Goal: Task Accomplishment & Management: Complete application form

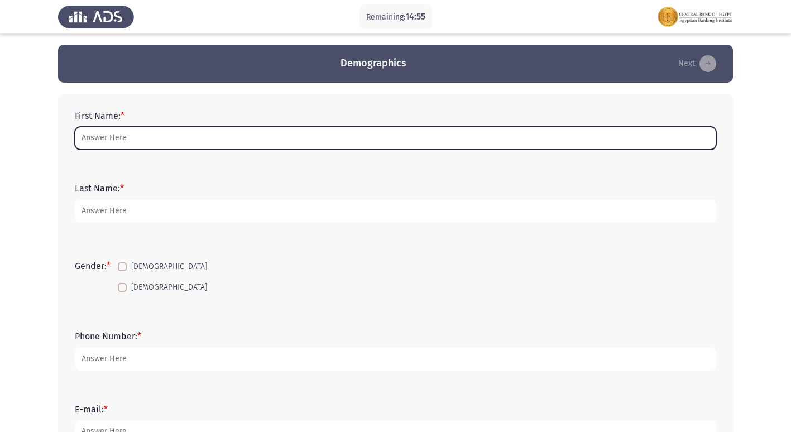
click at [164, 140] on input "First Name: *" at bounding box center [395, 138] width 641 height 23
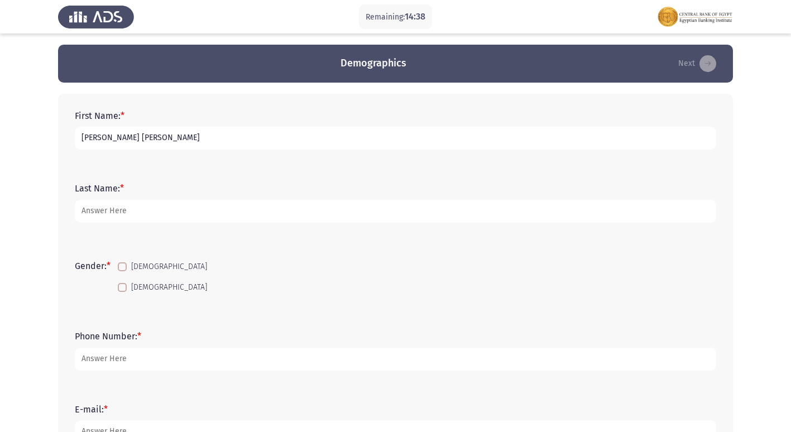
type input "[PERSON_NAME] [PERSON_NAME]"
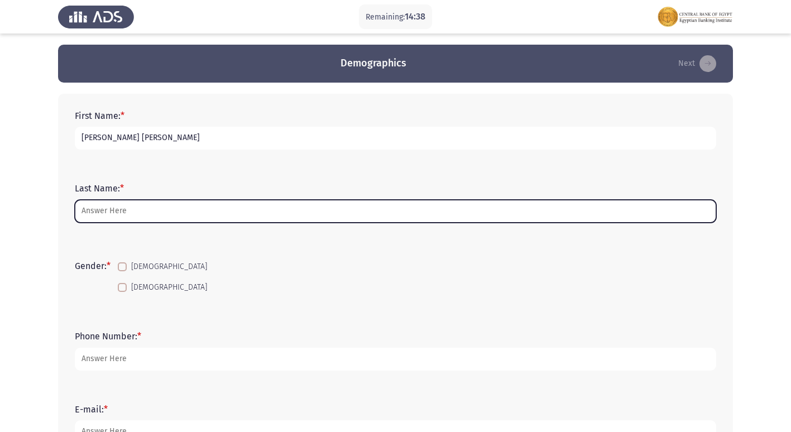
click at [121, 204] on input "Last Name: *" at bounding box center [395, 211] width 641 height 23
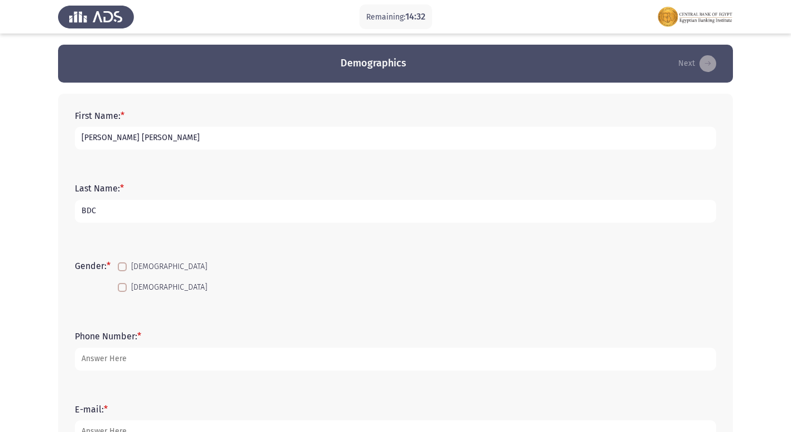
type input "BDC"
click at [124, 269] on span at bounding box center [122, 266] width 9 height 9
click at [122, 271] on input "[DEMOGRAPHIC_DATA]" at bounding box center [122, 271] width 1 height 1
checkbox input "true"
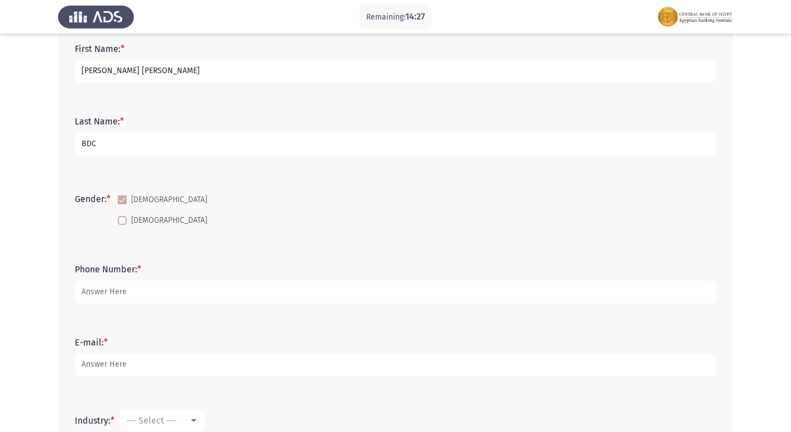
scroll to position [56, 0]
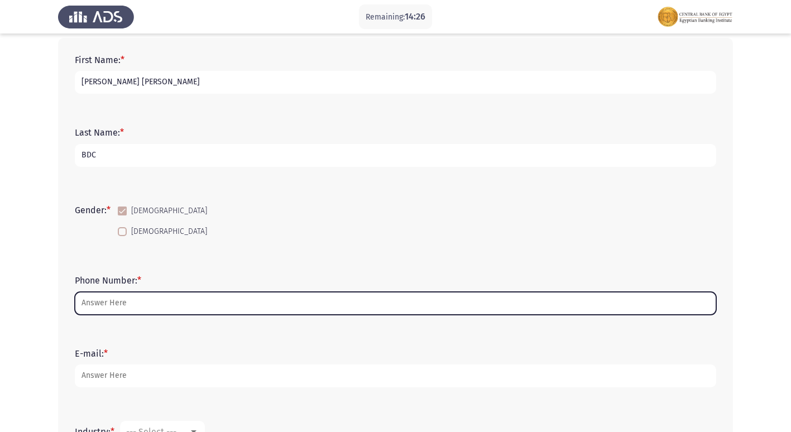
click at [112, 311] on input "Phone Number: *" at bounding box center [395, 303] width 641 height 23
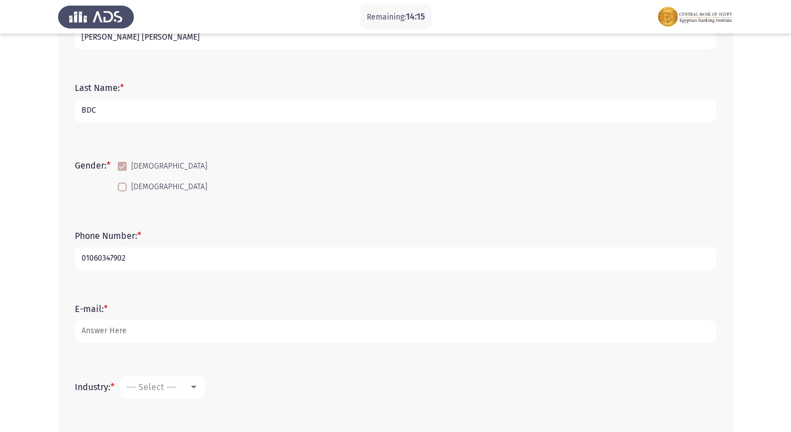
scroll to position [112, 0]
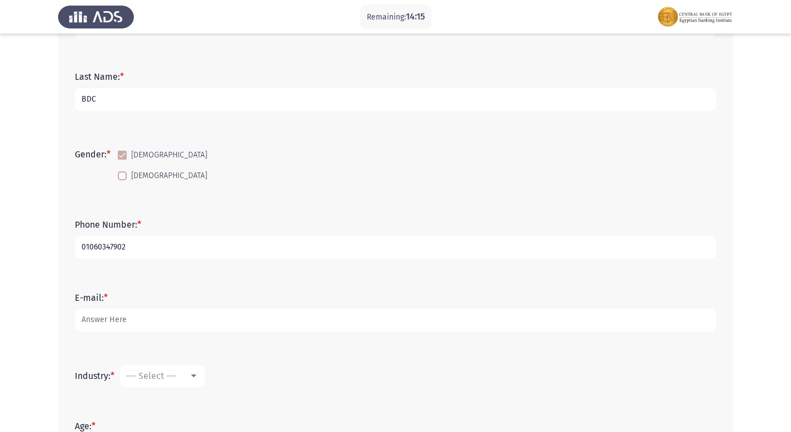
type input "01060347902"
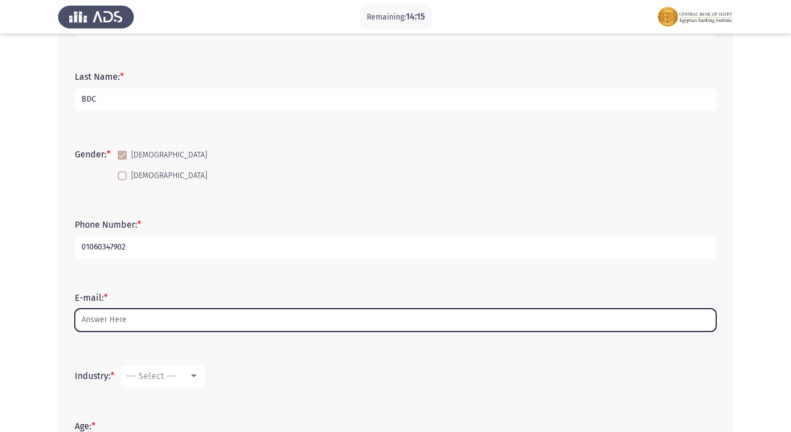
click at [102, 327] on input "E-mail: *" at bounding box center [395, 320] width 641 height 23
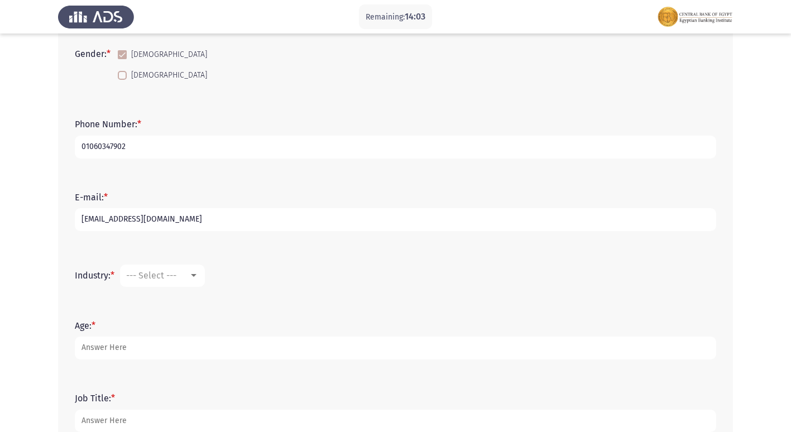
scroll to position [223, 0]
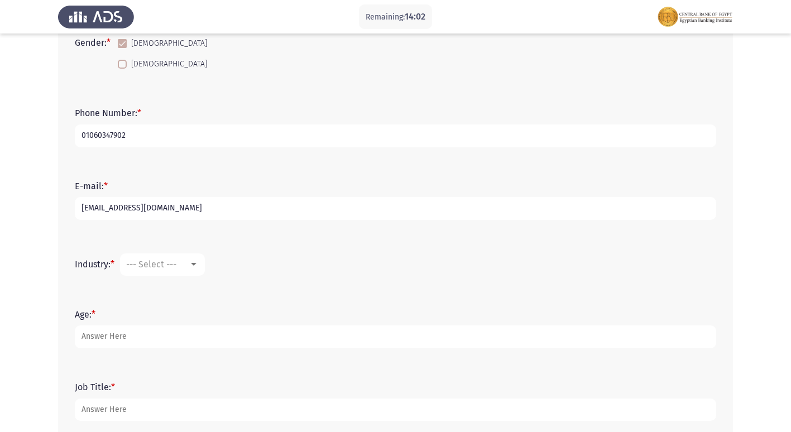
type input "[EMAIL_ADDRESS][DOMAIN_NAME]"
click at [197, 265] on div at bounding box center [194, 264] width 6 height 3
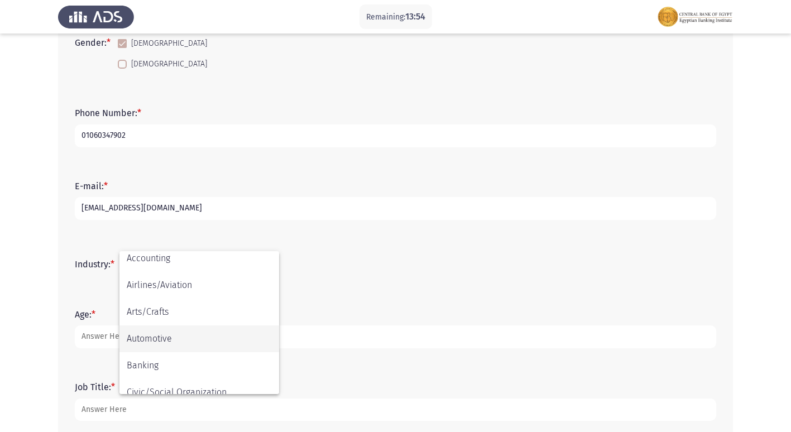
scroll to position [58, 0]
click at [160, 333] on span "Banking" at bounding box center [199, 340] width 145 height 27
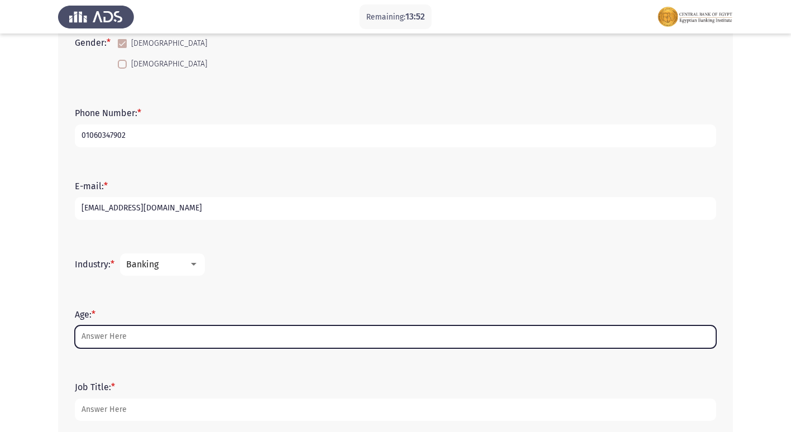
click at [114, 337] on input "Age: *" at bounding box center [395, 336] width 641 height 23
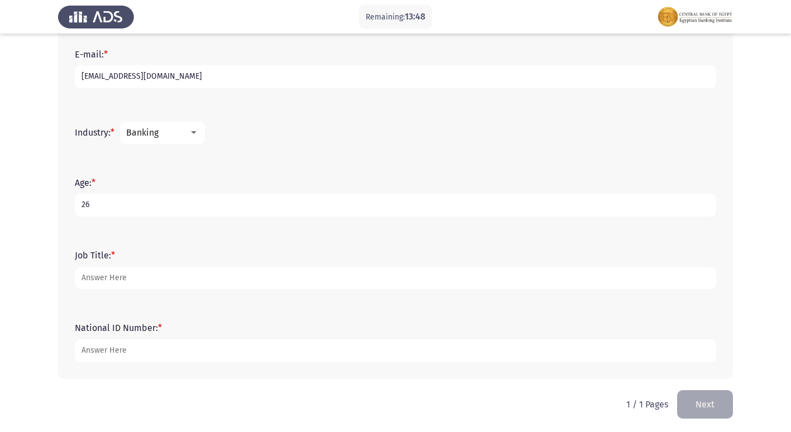
scroll to position [358, 0]
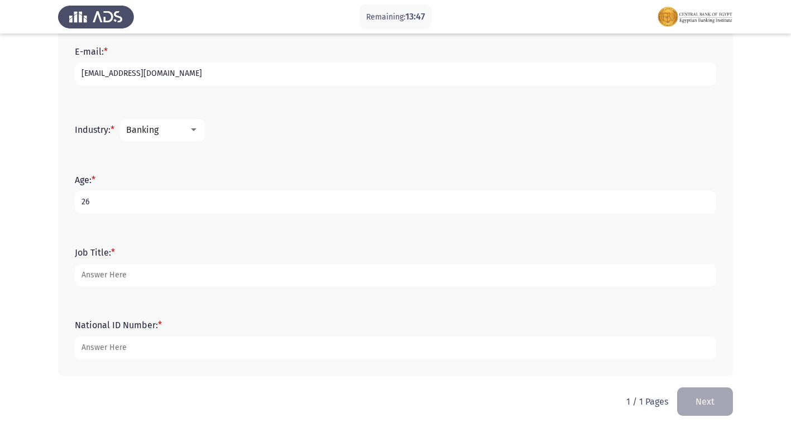
type input "26"
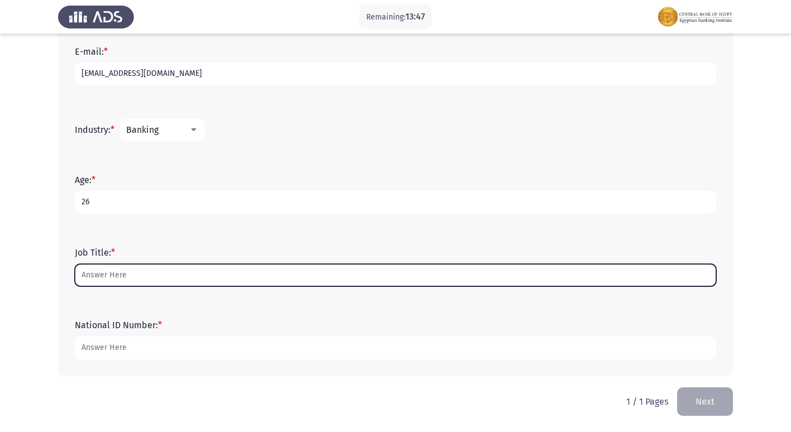
click at [99, 270] on input "Job Title: *" at bounding box center [395, 275] width 641 height 23
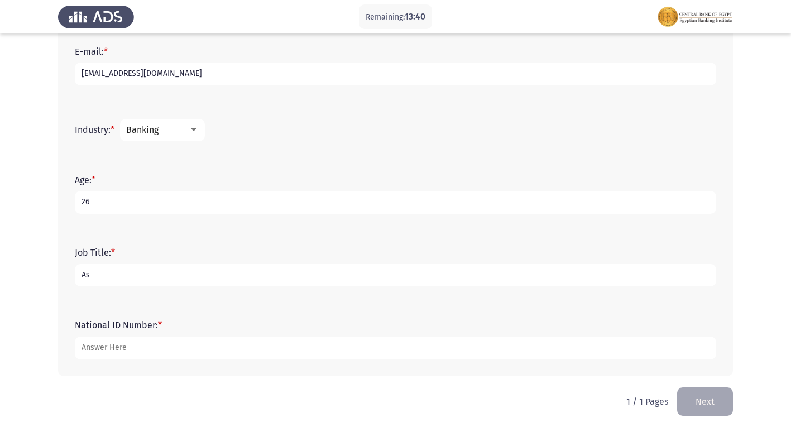
type input "A"
type input "Banker"
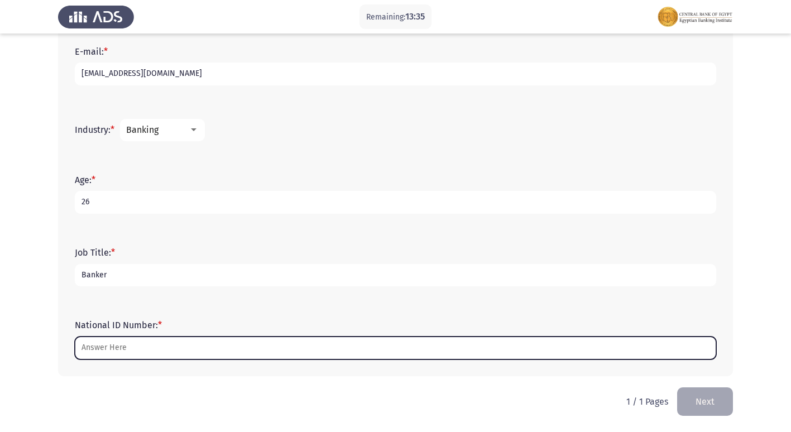
click at [112, 349] on input "National ID Number: *" at bounding box center [395, 348] width 641 height 23
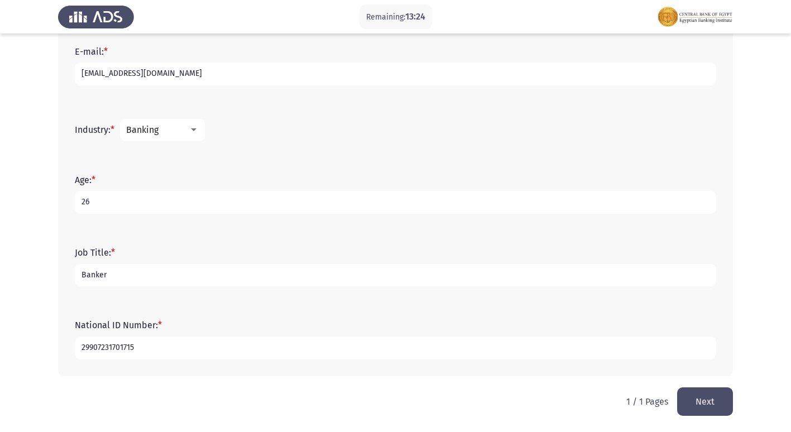
type input "29907231701715"
click at [277, 290] on div "Job Title: * Banker" at bounding box center [395, 267] width 653 height 50
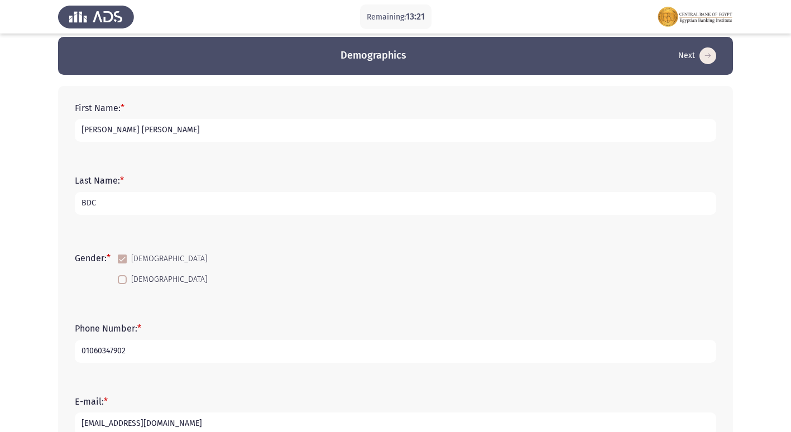
scroll to position [0, 0]
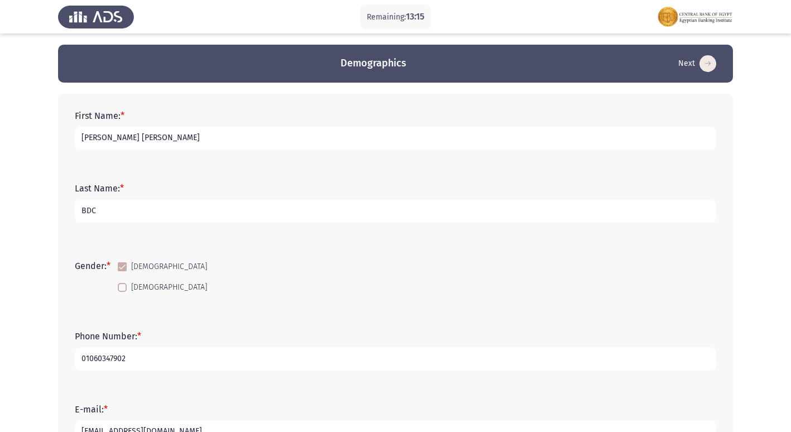
click at [142, 132] on input "[PERSON_NAME] [PERSON_NAME]" at bounding box center [395, 138] width 641 height 23
type input "[PERSON_NAME] [PERSON_NAME]"
click at [179, 189] on form "Last Name: * BDC" at bounding box center [395, 202] width 641 height 39
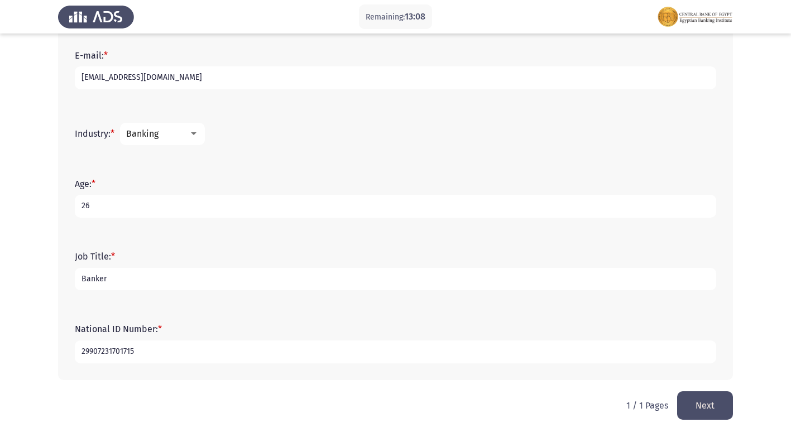
scroll to position [358, 0]
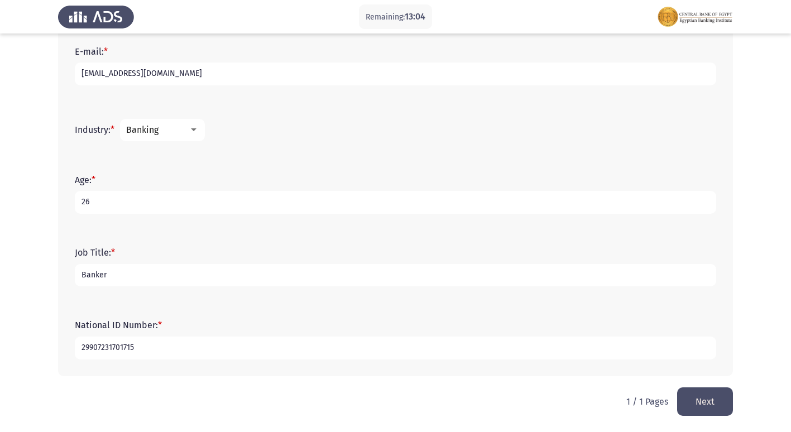
click at [123, 267] on input "Banker" at bounding box center [395, 275] width 641 height 23
type input "Banker ARM"
click at [237, 311] on div "National ID Number: * 29907231701715" at bounding box center [395, 339] width 653 height 73
click at [699, 395] on button "Next" at bounding box center [705, 401] width 56 height 28
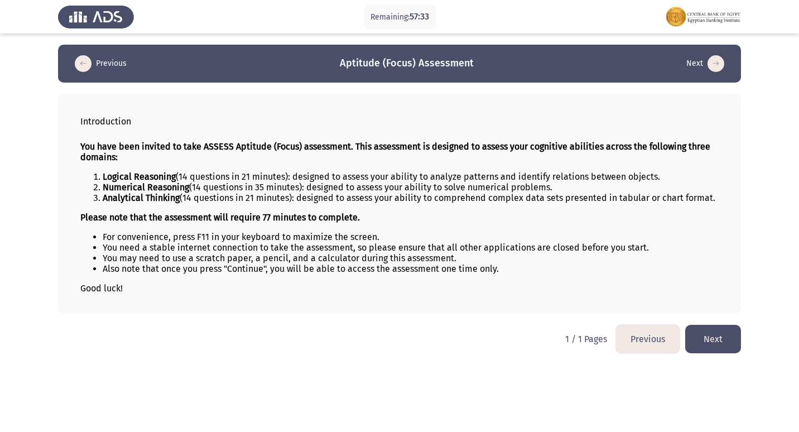
click at [719, 343] on button "Next" at bounding box center [714, 339] width 56 height 28
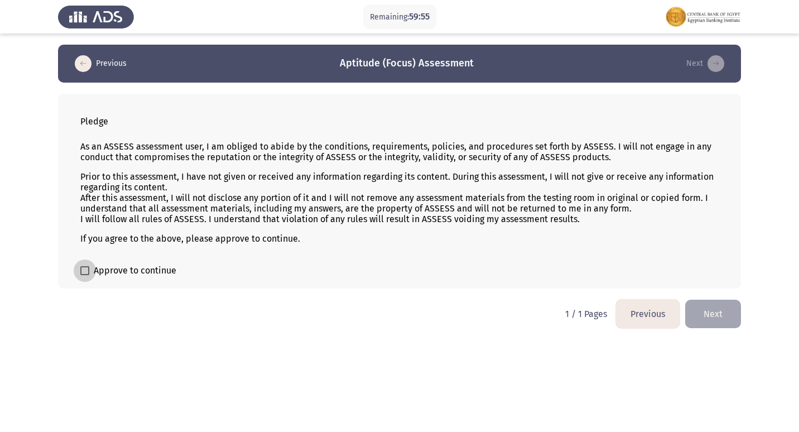
click at [87, 266] on span at bounding box center [84, 270] width 9 height 9
click at [85, 275] on input "Approve to continue" at bounding box center [84, 275] width 1 height 1
checkbox input "true"
click at [719, 315] on button "Next" at bounding box center [714, 314] width 56 height 28
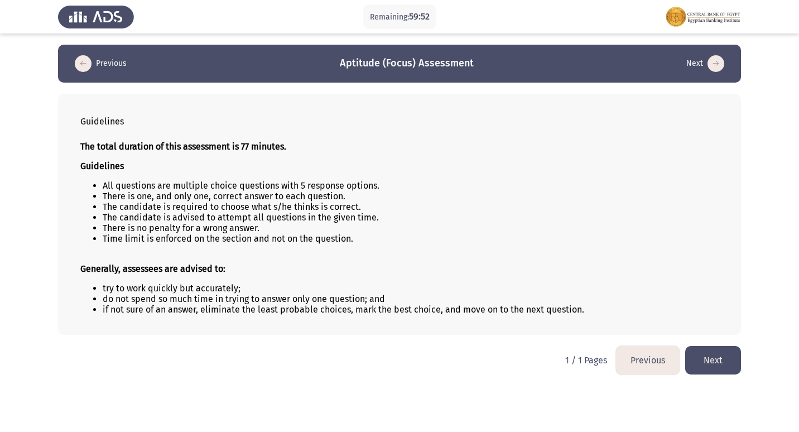
click at [725, 360] on button "Next" at bounding box center [714, 360] width 56 height 28
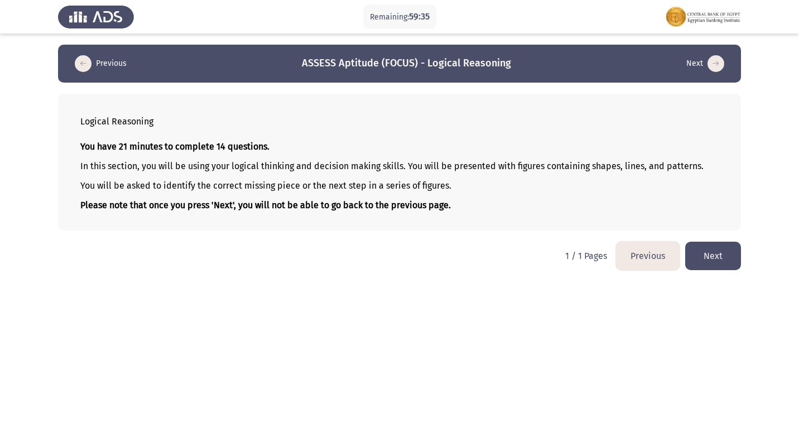
click at [716, 260] on button "Next" at bounding box center [714, 256] width 56 height 28
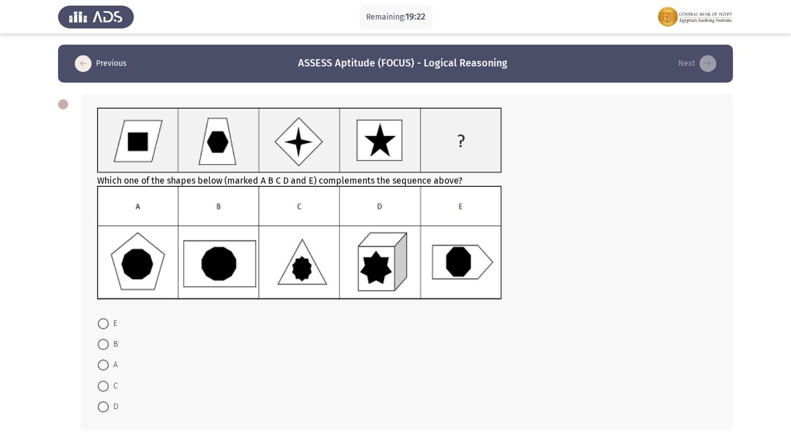
click at [102, 339] on span at bounding box center [103, 344] width 11 height 11
click at [102, 339] on input "B" at bounding box center [103, 344] width 11 height 11
radio input "true"
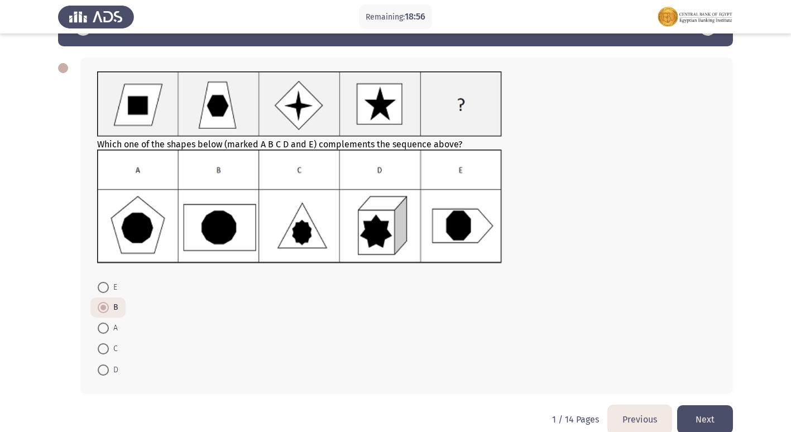
scroll to position [54, 0]
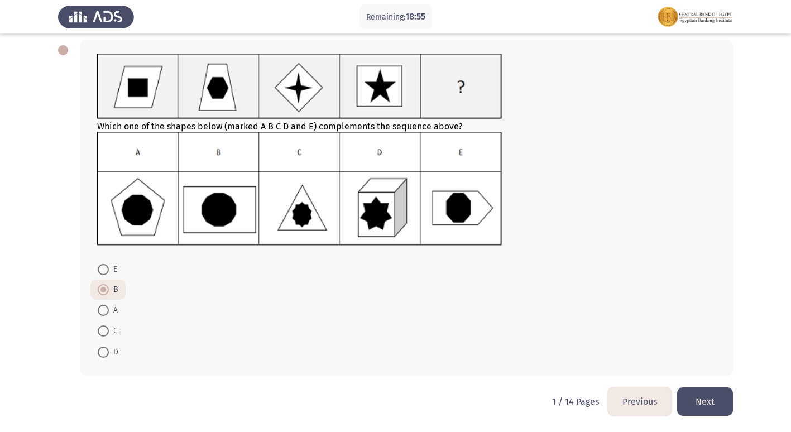
click at [709, 398] on button "Next" at bounding box center [705, 401] width 56 height 28
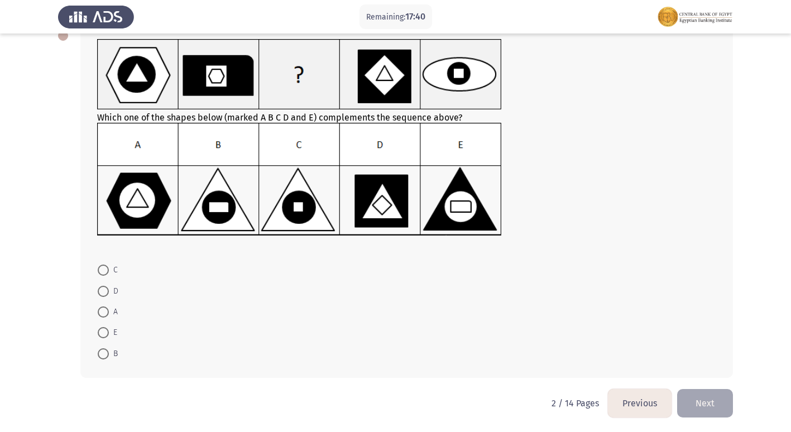
scroll to position [70, 0]
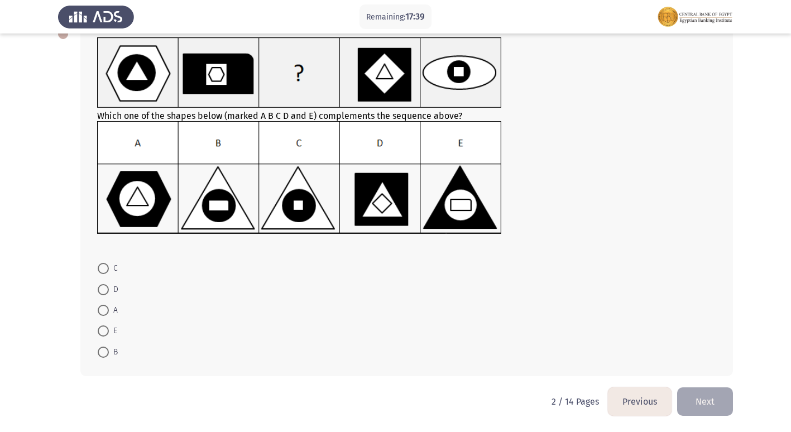
click at [648, 402] on button "Previous" at bounding box center [640, 401] width 64 height 28
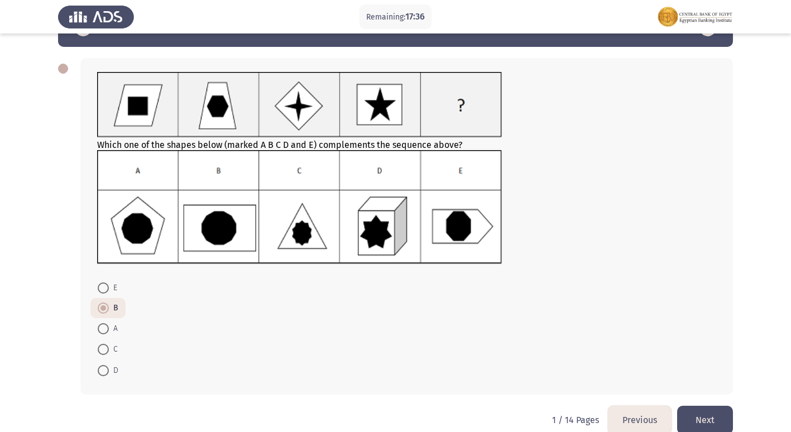
scroll to position [54, 0]
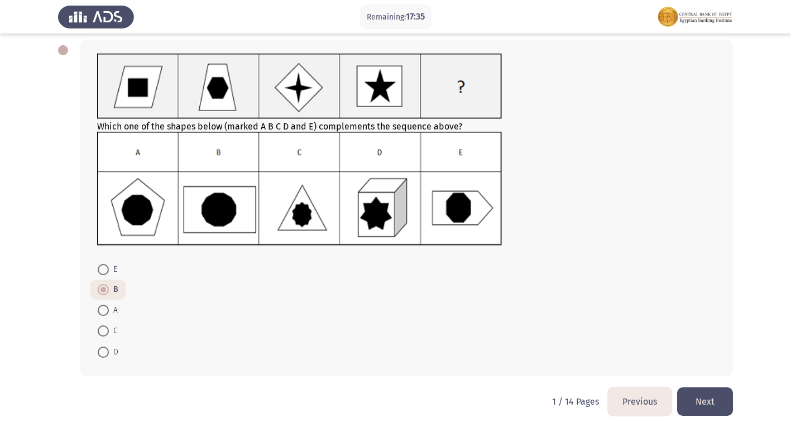
click at [711, 398] on button "Next" at bounding box center [705, 401] width 56 height 28
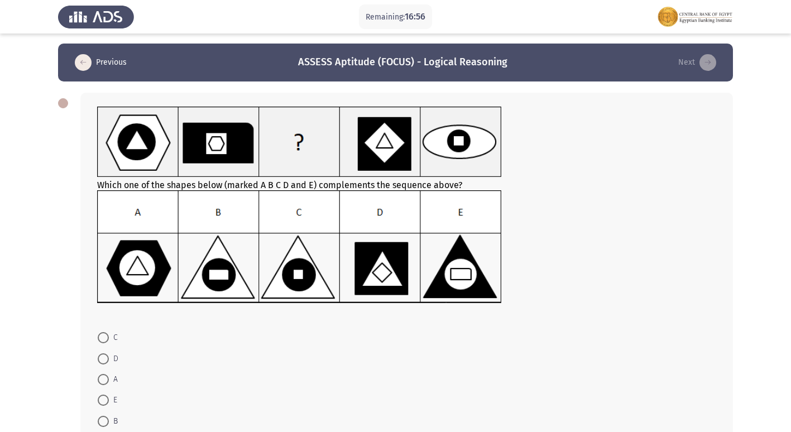
scroll to position [0, 0]
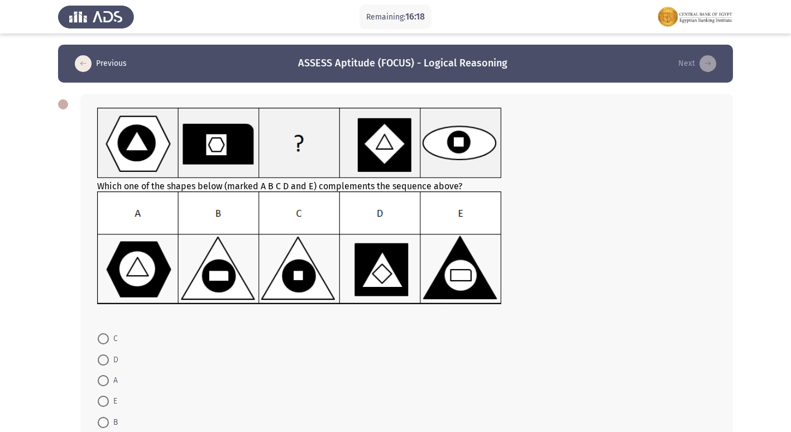
click at [467, 296] on img at bounding box center [299, 247] width 405 height 113
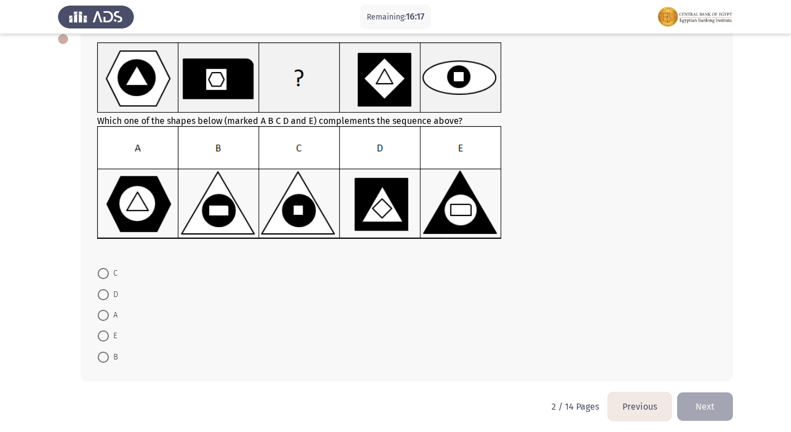
scroll to position [70, 0]
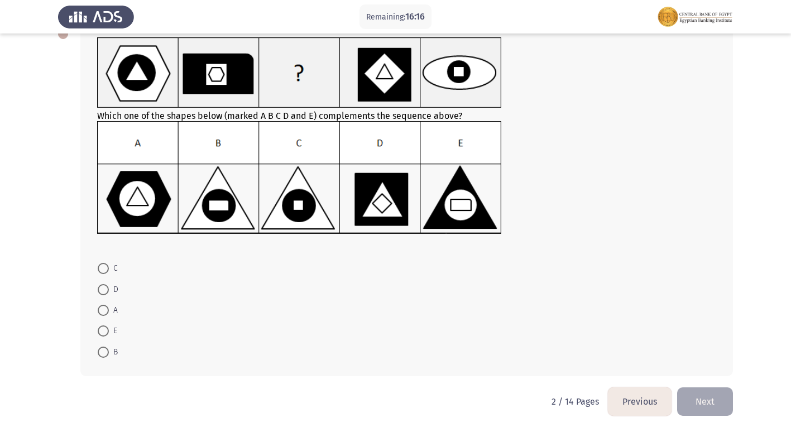
click at [104, 330] on span at bounding box center [103, 330] width 11 height 11
click at [104, 330] on input "E" at bounding box center [103, 330] width 11 height 11
radio input "true"
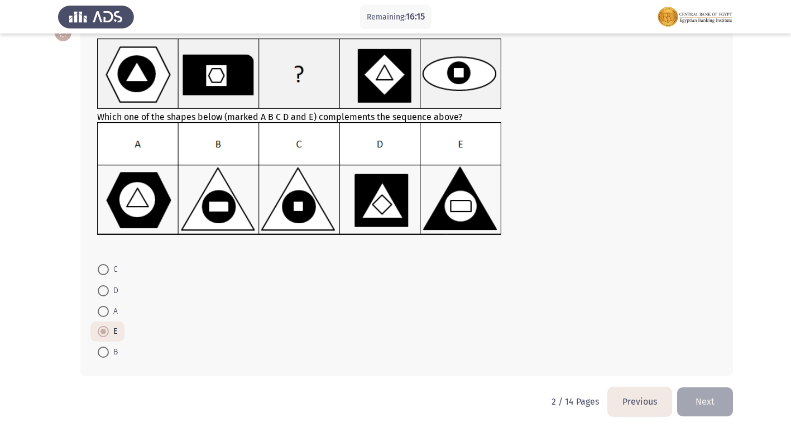
scroll to position [69, 0]
click at [702, 408] on button "Next" at bounding box center [705, 401] width 56 height 28
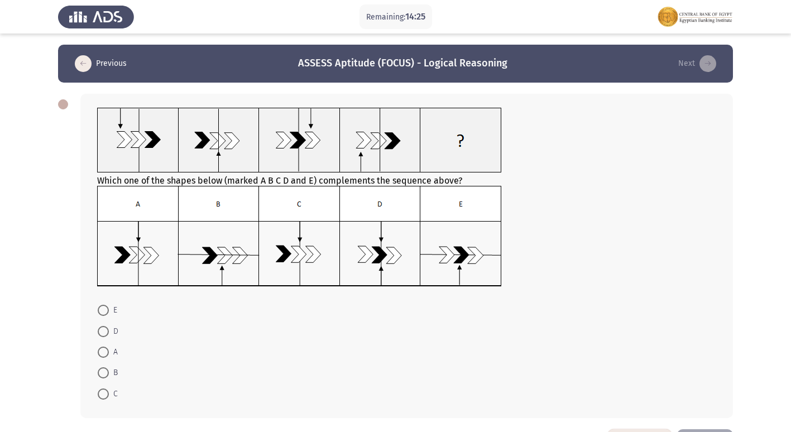
click at [107, 351] on span at bounding box center [103, 352] width 11 height 11
click at [107, 351] on input "A" at bounding box center [103, 352] width 11 height 11
radio input "true"
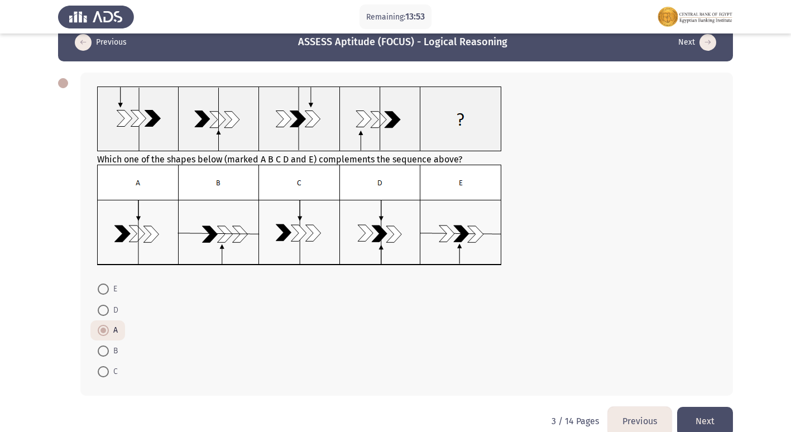
scroll to position [41, 0]
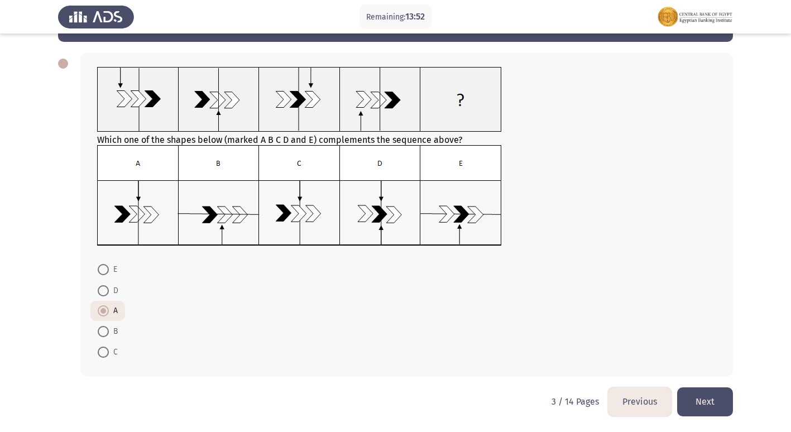
click at [721, 405] on button "Next" at bounding box center [705, 401] width 56 height 28
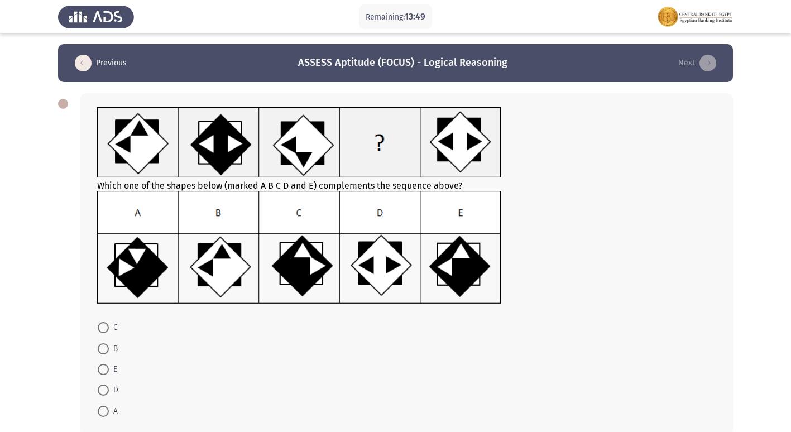
scroll to position [0, 0]
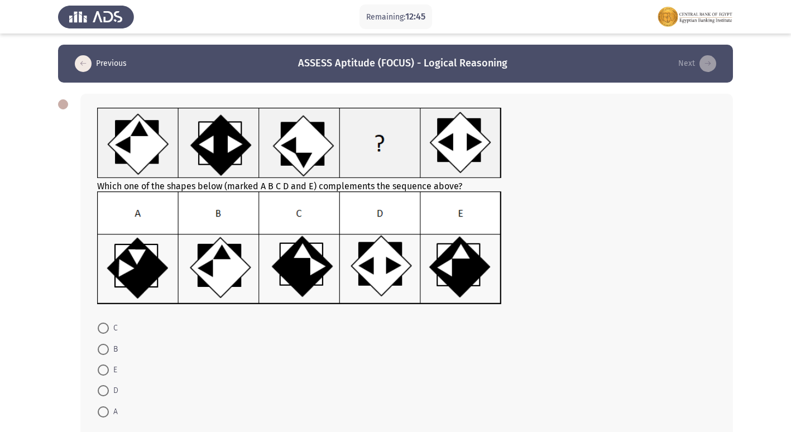
click at [107, 367] on span at bounding box center [103, 370] width 11 height 11
click at [107, 367] on input "E" at bounding box center [103, 370] width 11 height 11
radio input "true"
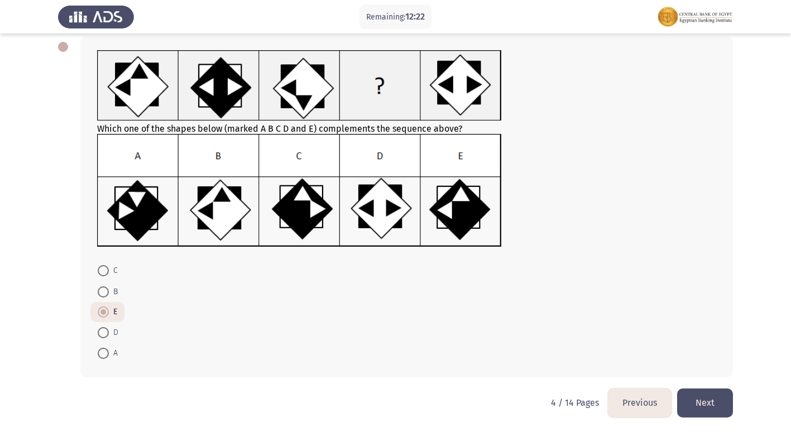
scroll to position [59, 0]
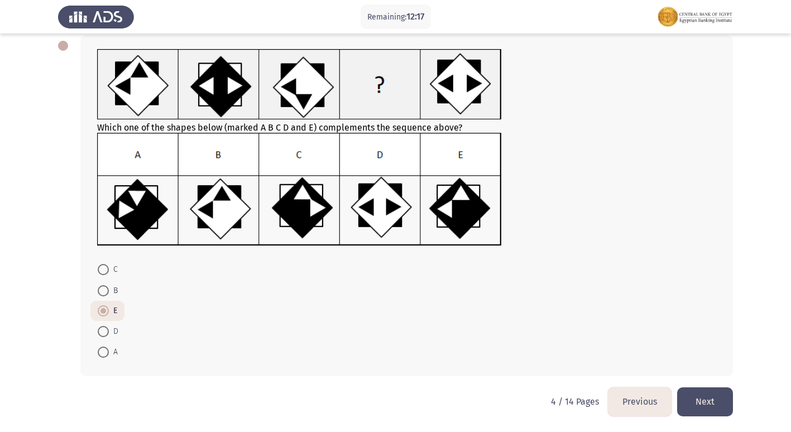
click at [712, 401] on button "Next" at bounding box center [705, 401] width 56 height 28
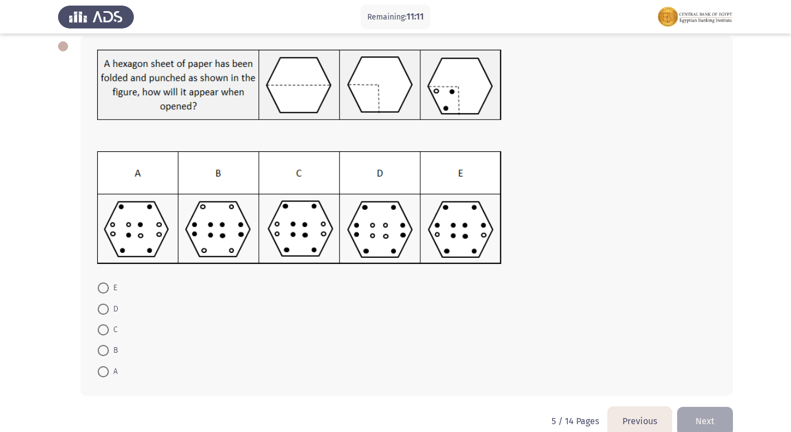
scroll to position [78, 0]
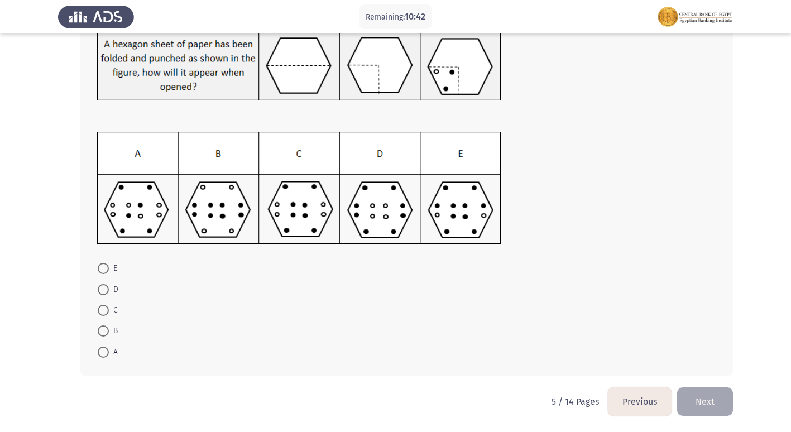
click at [103, 308] on span at bounding box center [103, 310] width 11 height 11
click at [103, 308] on input "C" at bounding box center [103, 310] width 11 height 11
radio input "true"
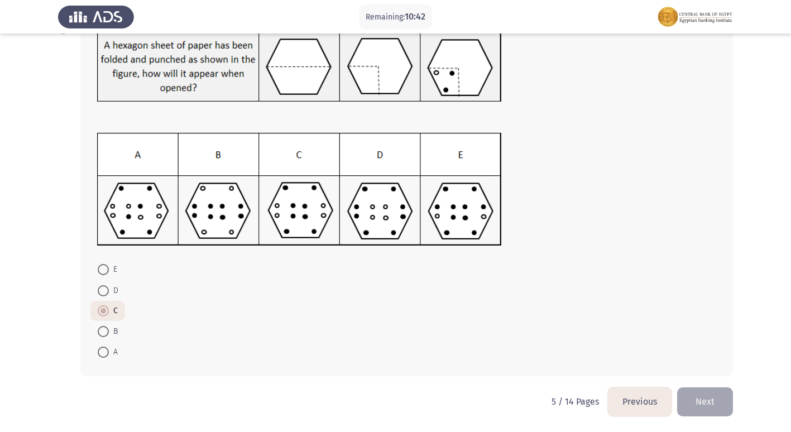
scroll to position [76, 0]
click at [721, 411] on button "Next" at bounding box center [705, 401] width 56 height 28
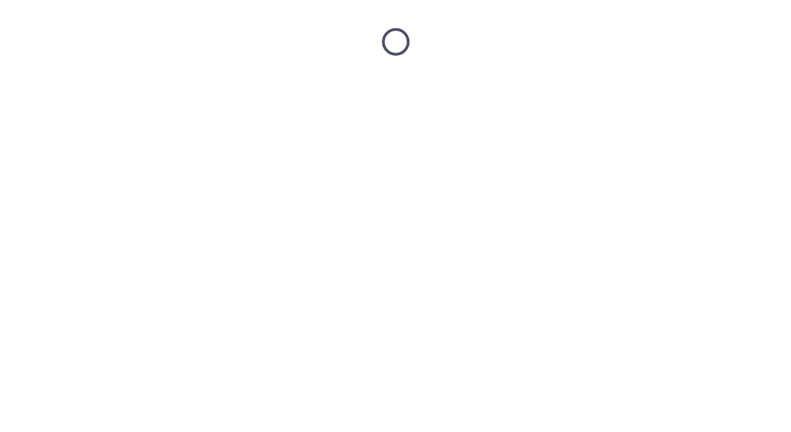
scroll to position [0, 0]
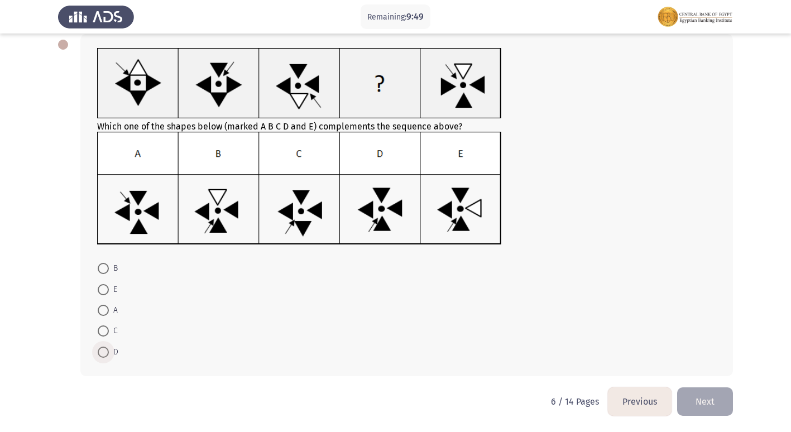
click at [103, 348] on span at bounding box center [103, 352] width 11 height 11
click at [103, 348] on input "D" at bounding box center [103, 352] width 11 height 11
radio input "true"
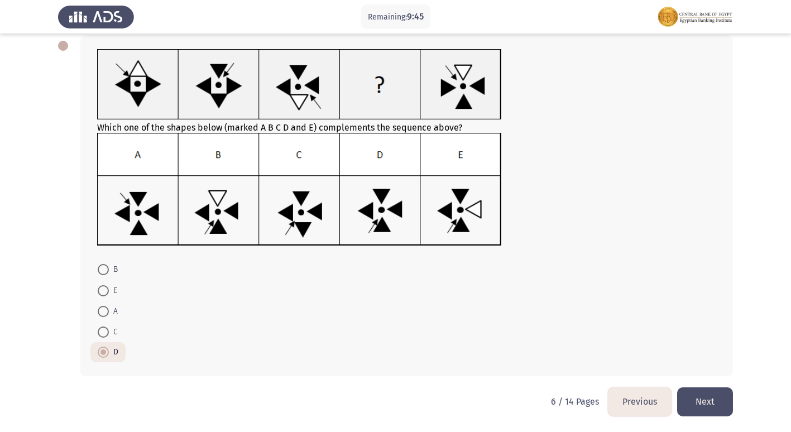
click at [630, 401] on button "Previous" at bounding box center [640, 401] width 64 height 28
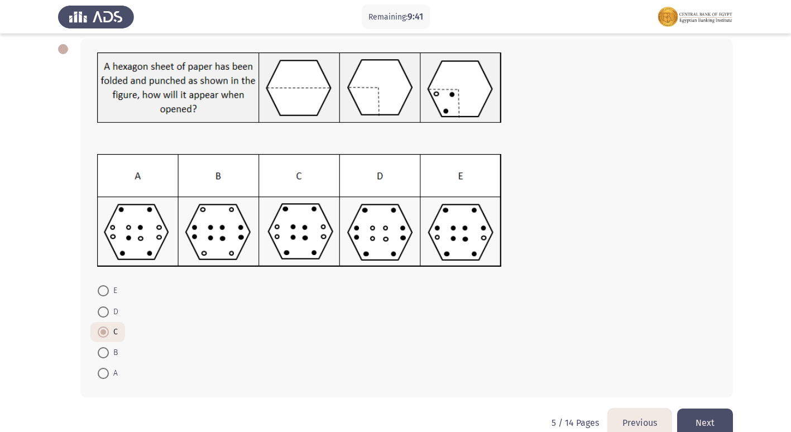
scroll to position [56, 0]
click at [712, 419] on button "Next" at bounding box center [705, 422] width 56 height 28
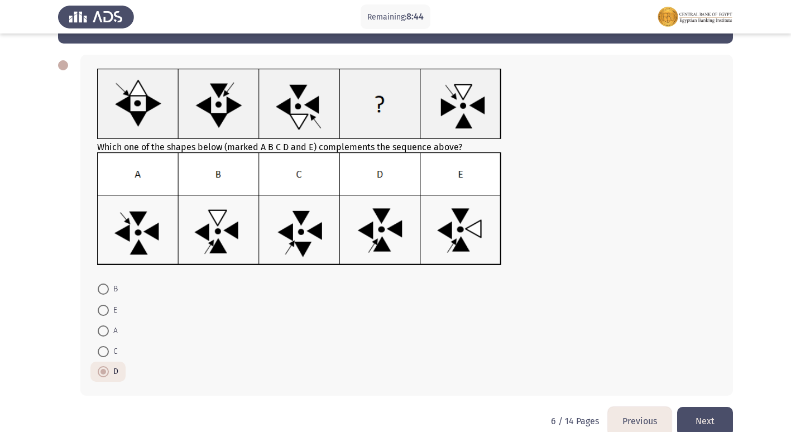
scroll to position [59, 0]
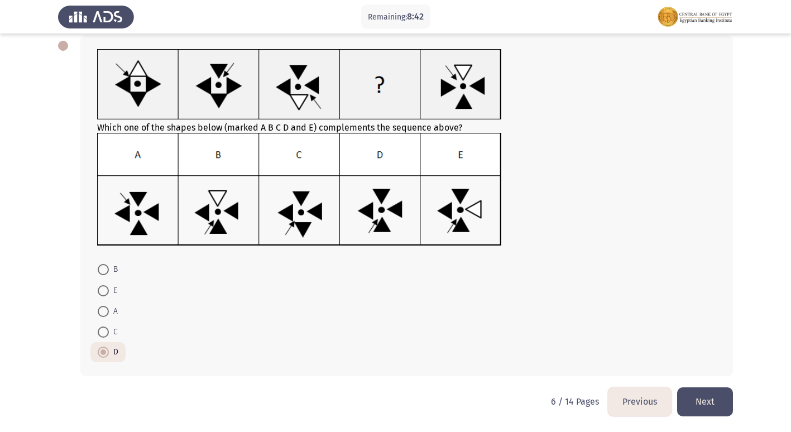
click at [703, 398] on button "Next" at bounding box center [705, 401] width 56 height 28
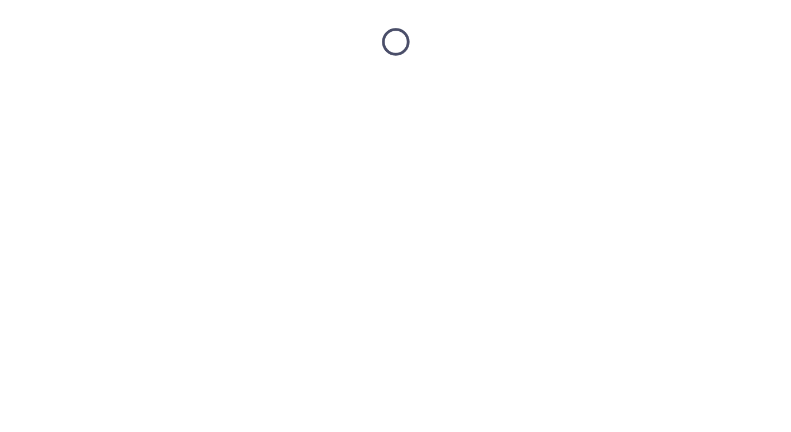
scroll to position [0, 0]
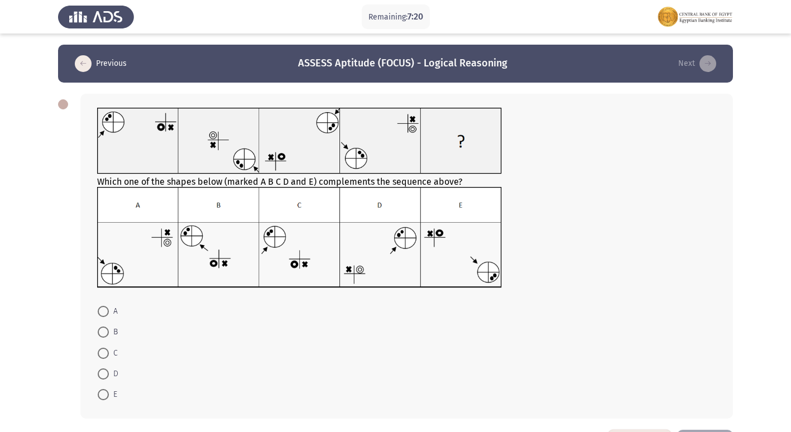
click at [106, 354] on span at bounding box center [103, 353] width 11 height 11
click at [106, 354] on input "C" at bounding box center [103, 353] width 11 height 11
radio input "true"
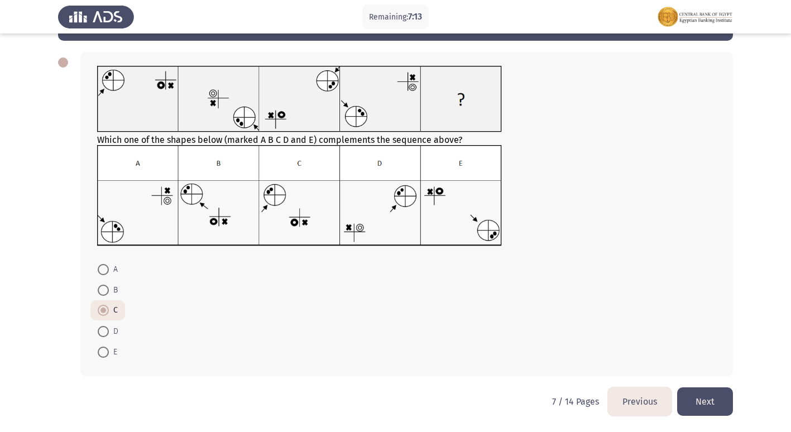
click at [722, 399] on button "Next" at bounding box center [705, 401] width 56 height 28
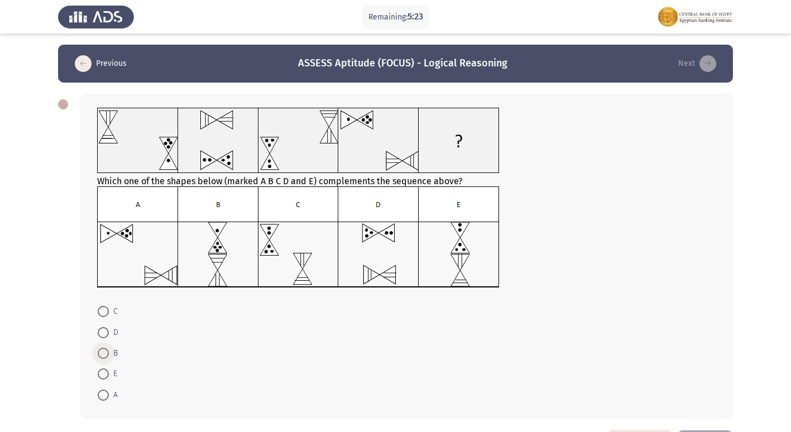
click at [105, 351] on span at bounding box center [103, 353] width 11 height 11
click at [105, 351] on input "B" at bounding box center [103, 353] width 11 height 11
radio input "true"
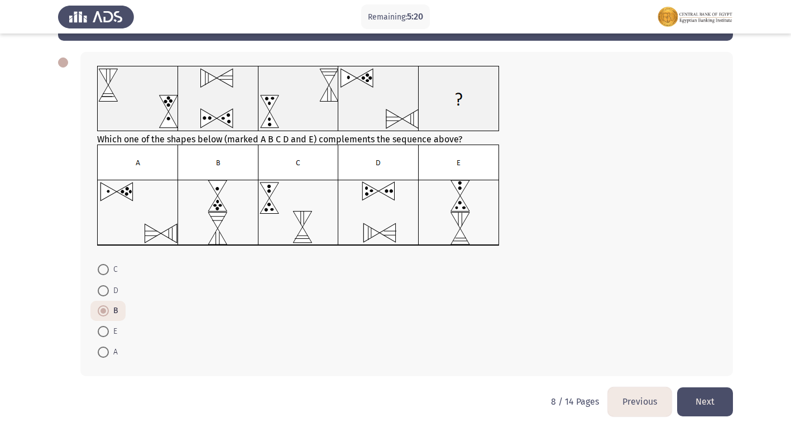
click at [702, 398] on button "Next" at bounding box center [705, 401] width 56 height 28
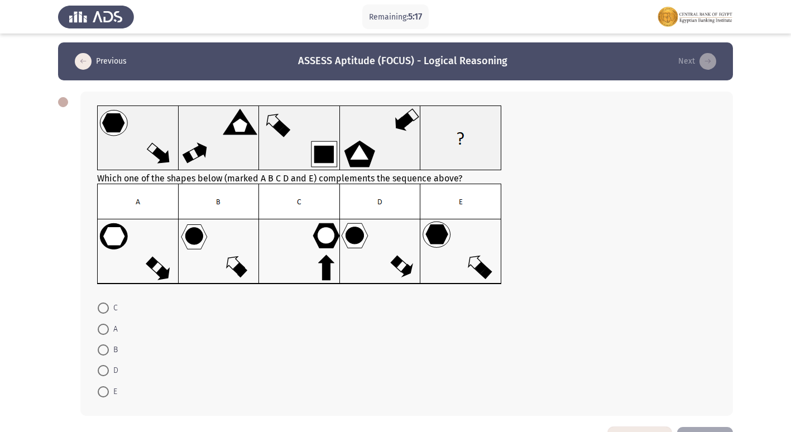
scroll to position [0, 0]
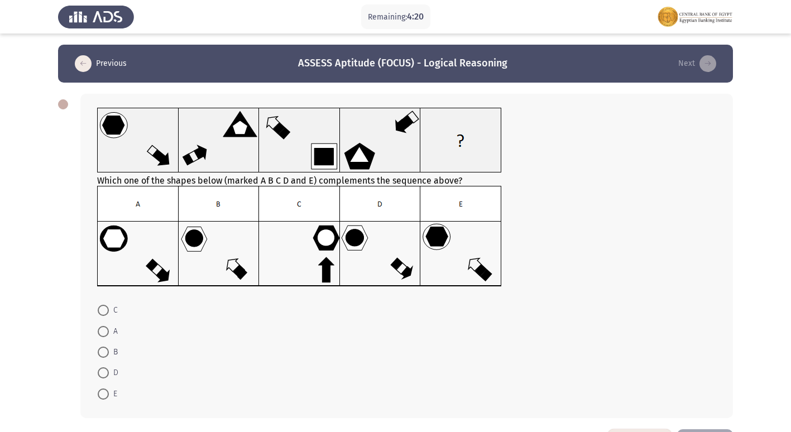
click at [107, 374] on span at bounding box center [103, 372] width 11 height 11
click at [107, 374] on input "D" at bounding box center [103, 372] width 11 height 11
radio input "true"
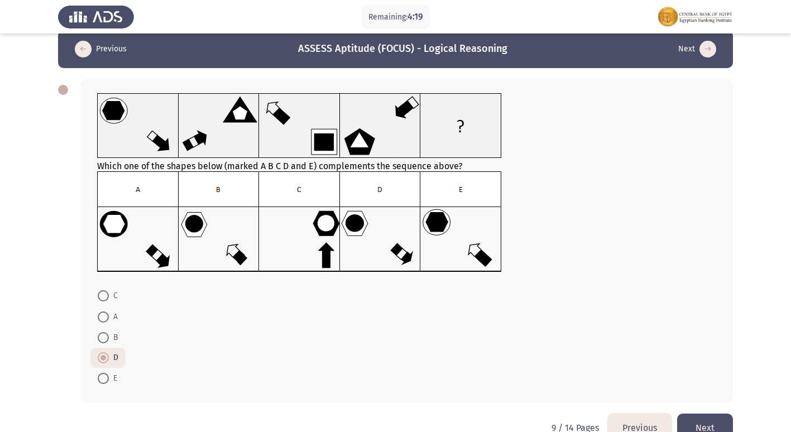
scroll to position [41, 0]
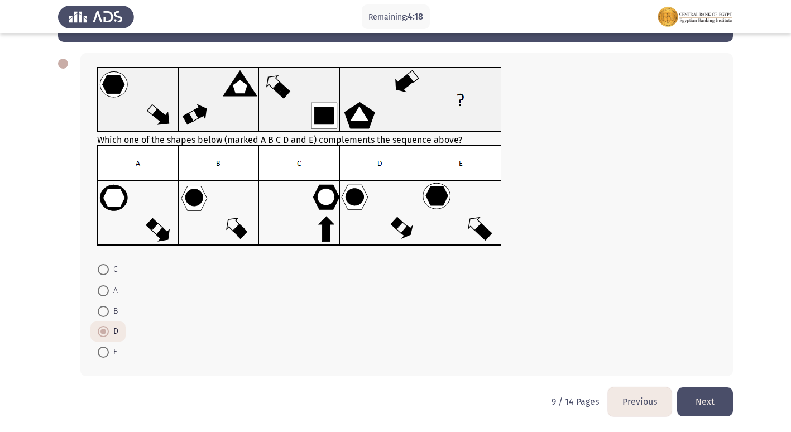
click at [708, 396] on button "Next" at bounding box center [705, 401] width 56 height 28
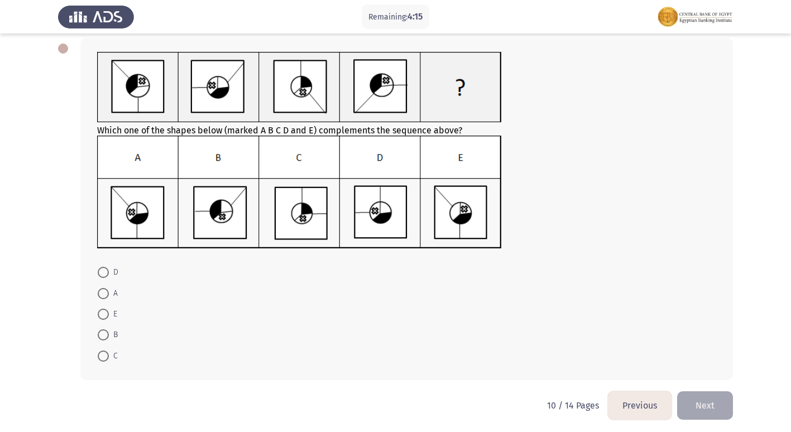
scroll to position [0, 0]
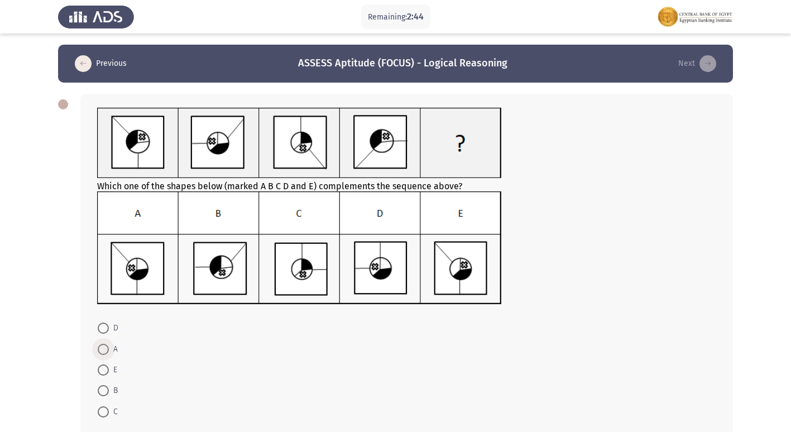
click at [104, 346] on span at bounding box center [103, 349] width 11 height 11
click at [104, 346] on input "A" at bounding box center [103, 349] width 11 height 11
radio input "true"
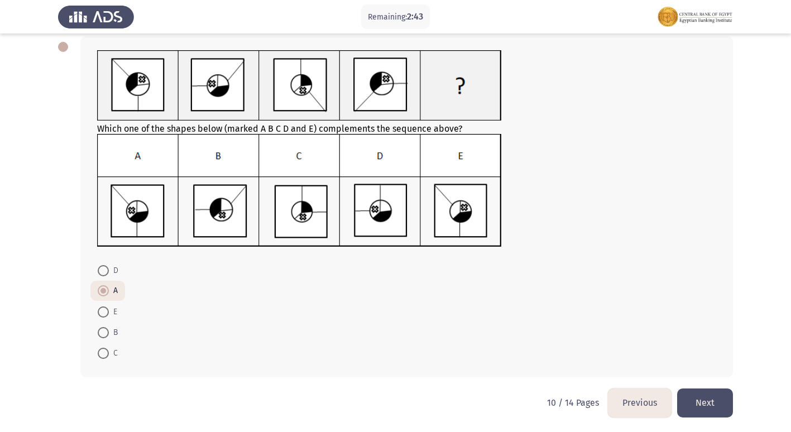
scroll to position [59, 0]
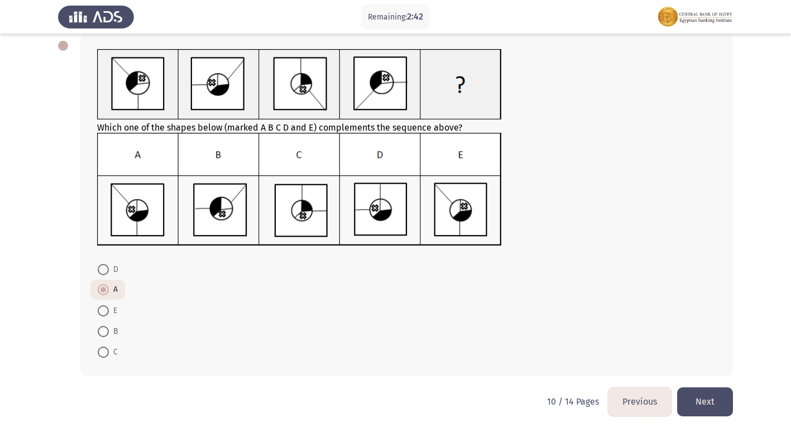
click at [720, 397] on button "Next" at bounding box center [705, 401] width 56 height 28
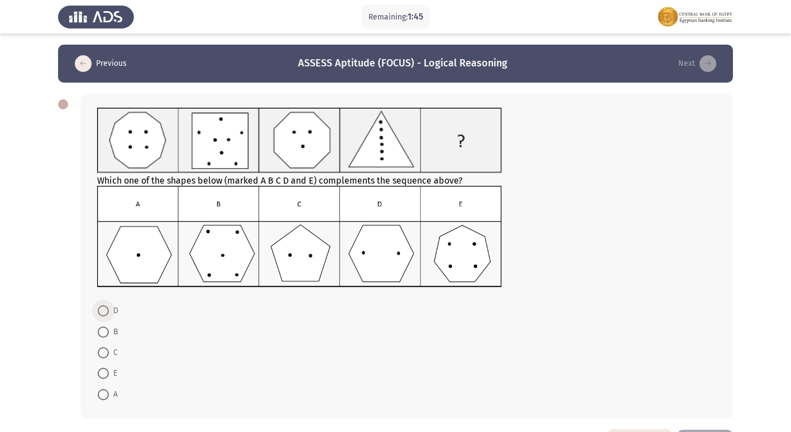
click at [107, 312] on span at bounding box center [103, 310] width 11 height 11
click at [107, 312] on input "D" at bounding box center [103, 310] width 11 height 11
radio input "true"
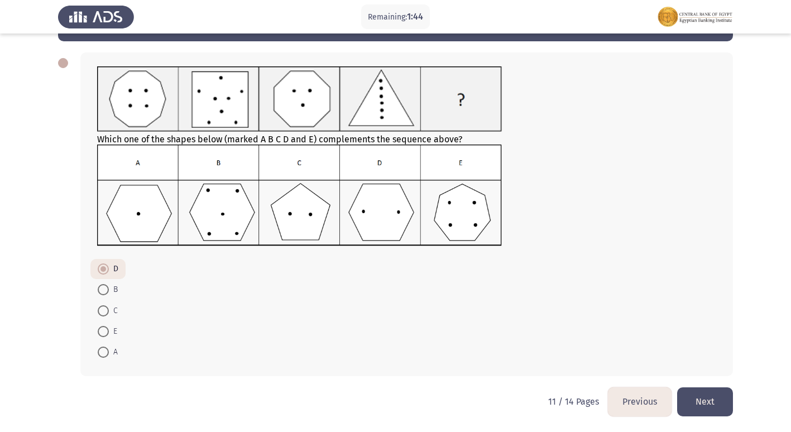
click at [725, 397] on button "Next" at bounding box center [705, 401] width 56 height 28
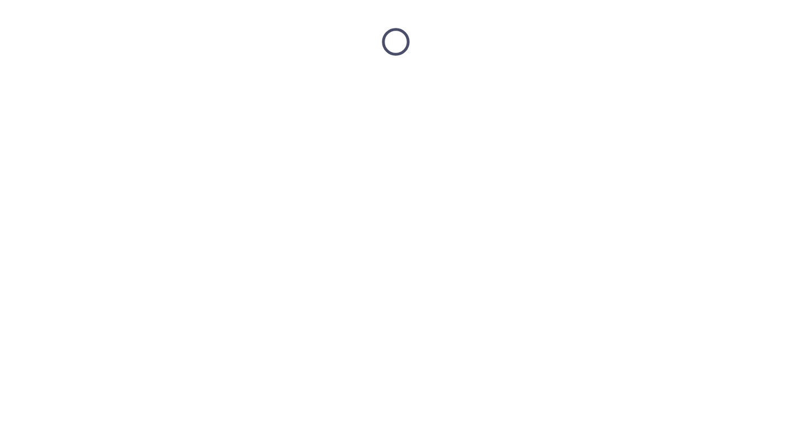
scroll to position [0, 0]
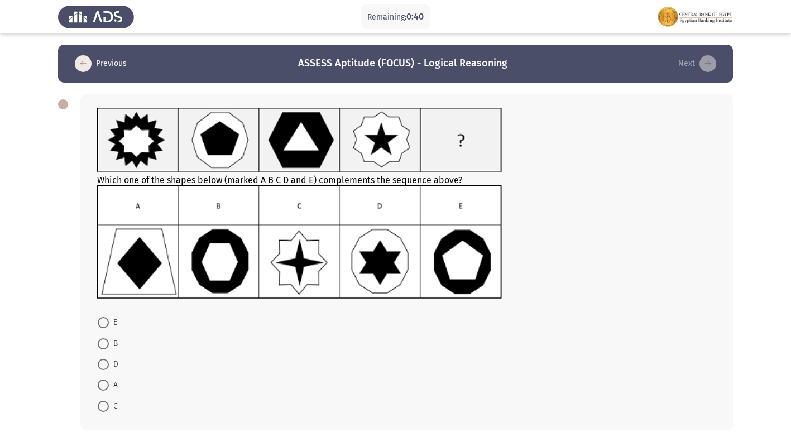
click at [103, 339] on span at bounding box center [103, 343] width 11 height 11
click at [103, 339] on input "B" at bounding box center [103, 343] width 11 height 11
radio input "true"
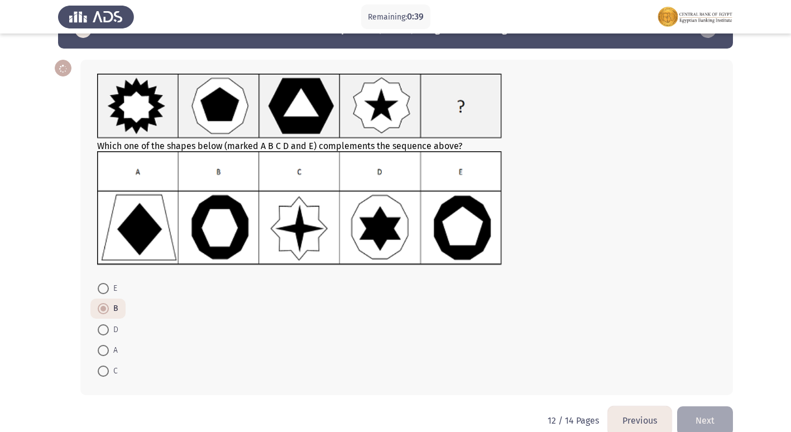
scroll to position [53, 0]
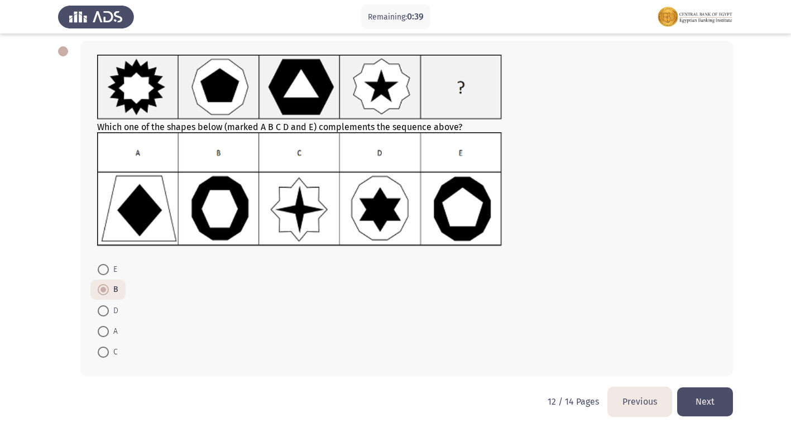
click at [711, 399] on button "Next" at bounding box center [705, 401] width 56 height 28
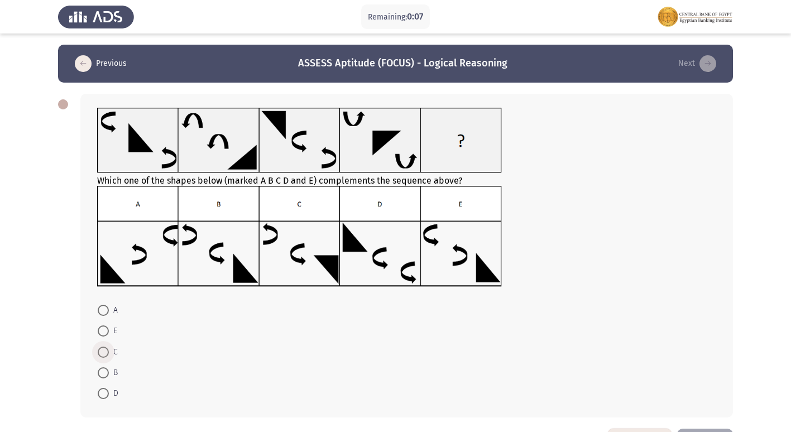
click at [103, 351] on span at bounding box center [103, 352] width 11 height 11
click at [103, 351] on input "C" at bounding box center [103, 352] width 11 height 11
radio input "true"
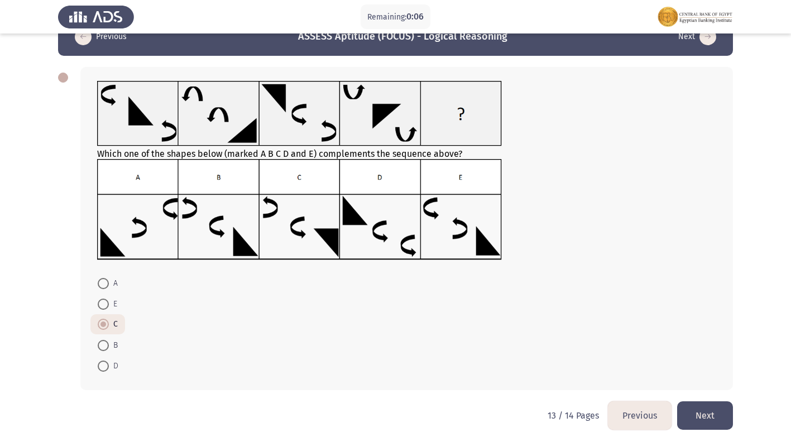
scroll to position [41, 0]
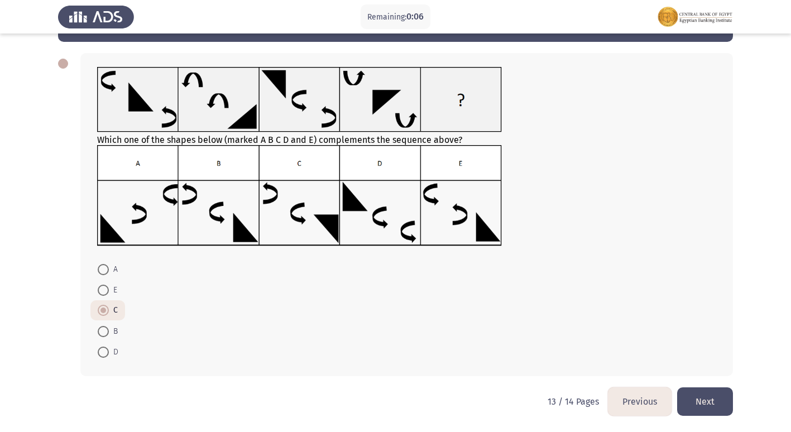
click at [720, 398] on button "Next" at bounding box center [705, 401] width 56 height 28
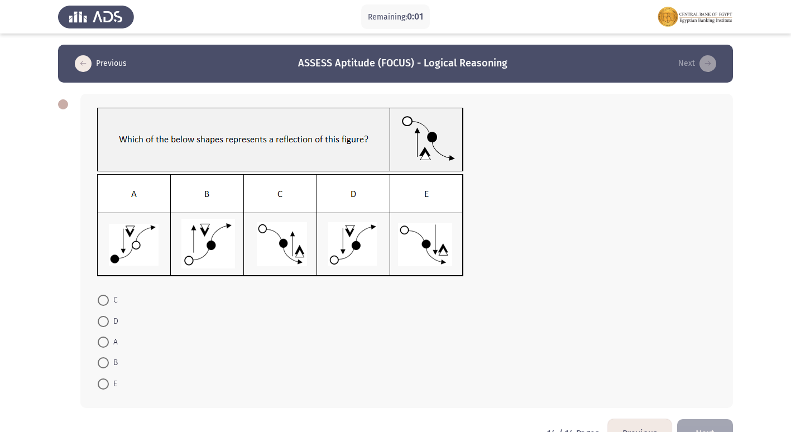
click at [107, 339] on span at bounding box center [103, 342] width 11 height 11
click at [107, 339] on input "A" at bounding box center [103, 342] width 11 height 11
radio input "true"
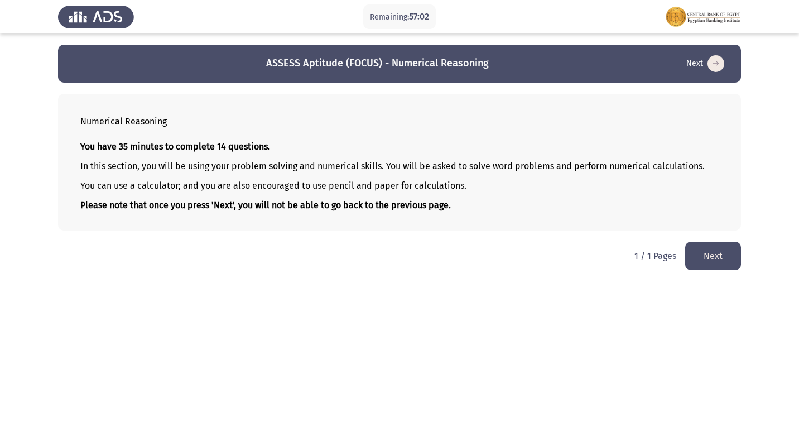
click at [707, 254] on button "Next" at bounding box center [714, 256] width 56 height 28
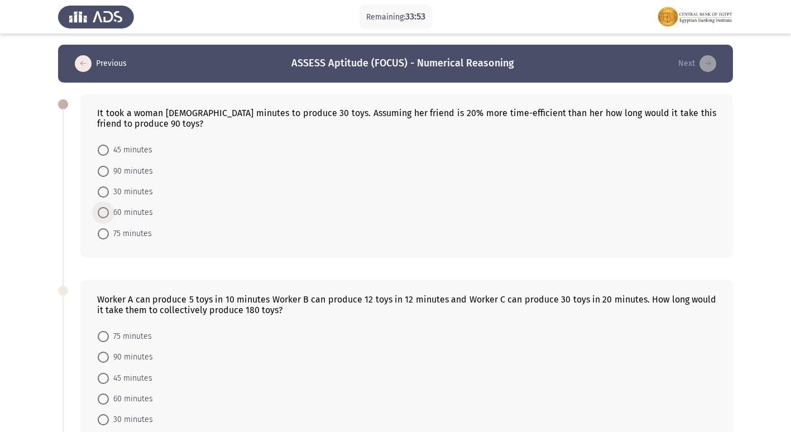
click at [107, 215] on span at bounding box center [103, 212] width 11 height 11
click at [107, 215] on input "60 minutes" at bounding box center [103, 212] width 11 height 11
radio input "true"
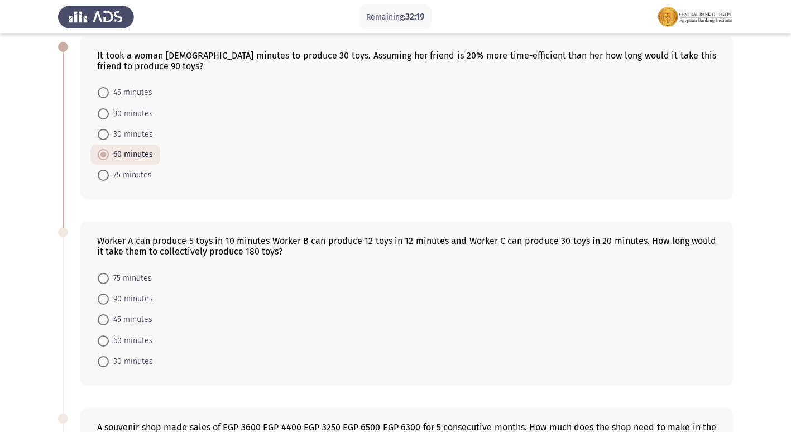
scroll to position [112, 0]
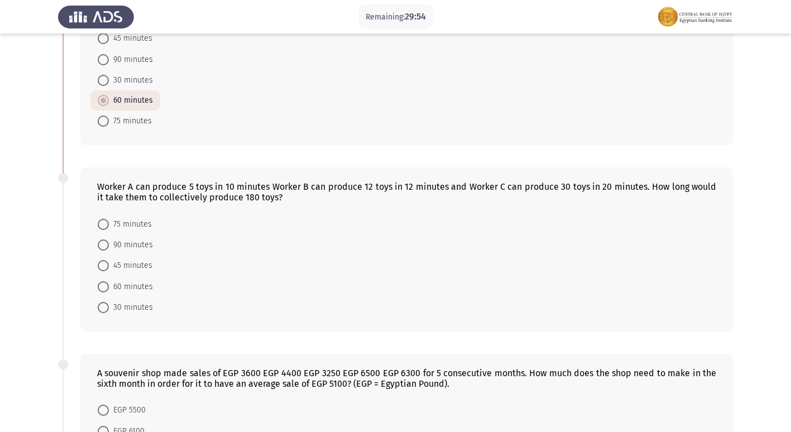
click at [106, 289] on span at bounding box center [103, 286] width 11 height 11
click at [106, 289] on input "60 minutes" at bounding box center [103, 286] width 11 height 11
radio input "true"
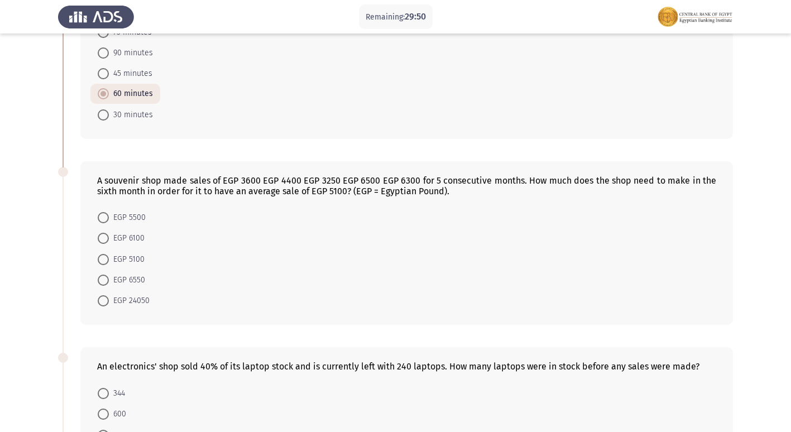
scroll to position [279, 0]
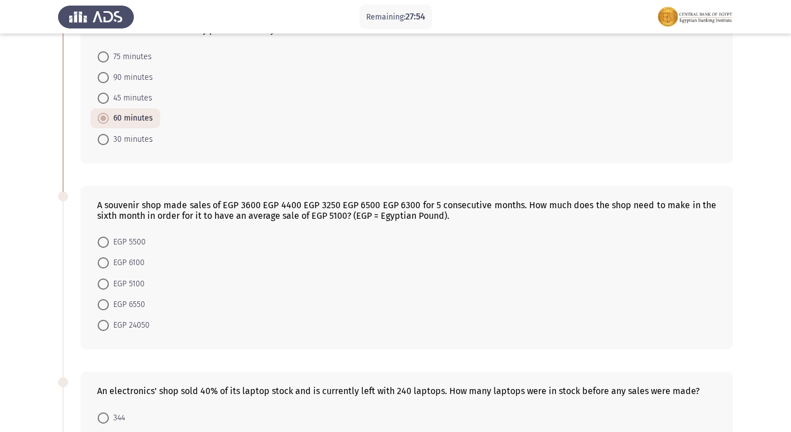
click at [104, 306] on span at bounding box center [103, 304] width 11 height 11
click at [104, 306] on input "EGP 6550" at bounding box center [103, 304] width 11 height 11
radio input "true"
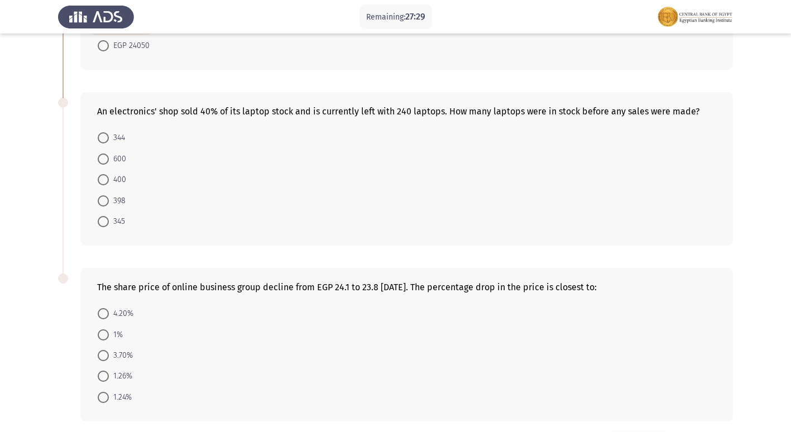
scroll to position [502, 0]
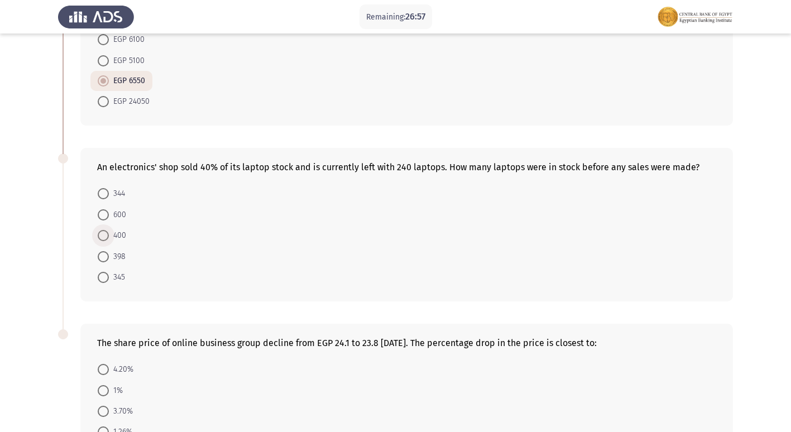
click at [109, 235] on span "400" at bounding box center [117, 235] width 17 height 13
click at [109, 235] on input "400" at bounding box center [103, 235] width 11 height 11
radio input "true"
click at [347, 229] on form "344 600 400 398 345" at bounding box center [406, 234] width 619 height 103
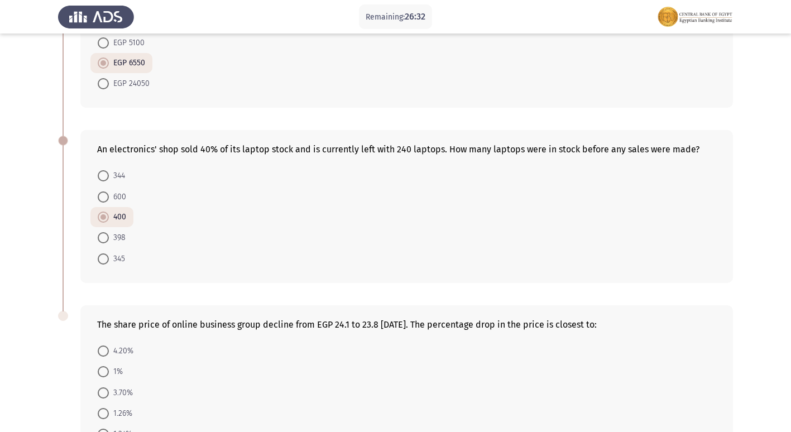
scroll to position [602, 0]
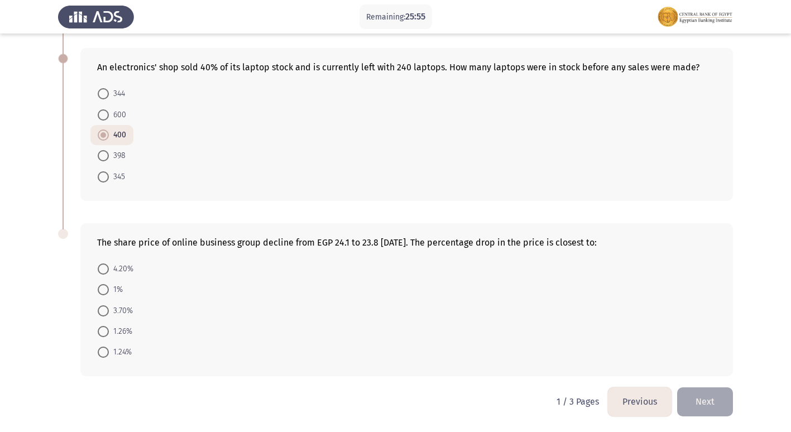
click at [103, 351] on span at bounding box center [103, 352] width 11 height 11
click at [103, 351] on input "1.24%" at bounding box center [103, 352] width 11 height 11
radio input "true"
click at [710, 403] on button "Next" at bounding box center [705, 401] width 56 height 28
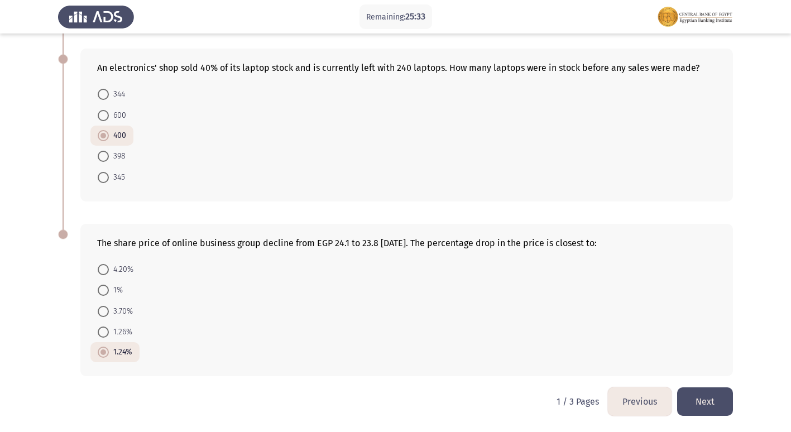
scroll to position [0, 0]
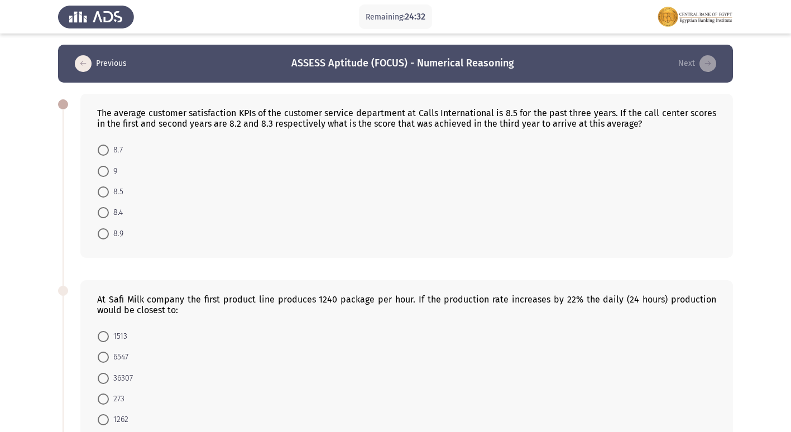
click at [104, 174] on span at bounding box center [103, 171] width 11 height 11
click at [104, 174] on input "9" at bounding box center [103, 171] width 11 height 11
radio input "true"
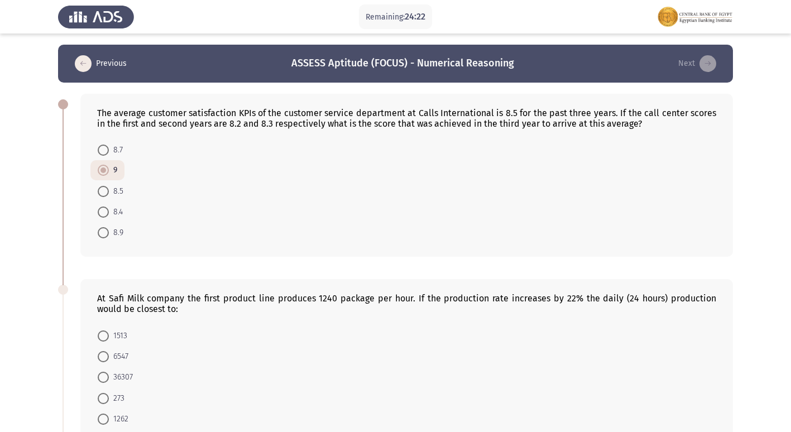
click at [252, 244] on div "The average customer satisfaction KPIs of the customer service department at Ca…" at bounding box center [406, 175] width 653 height 163
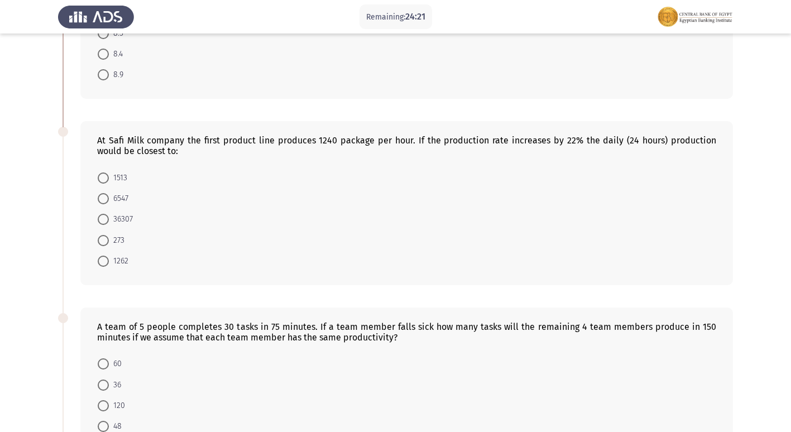
scroll to position [167, 0]
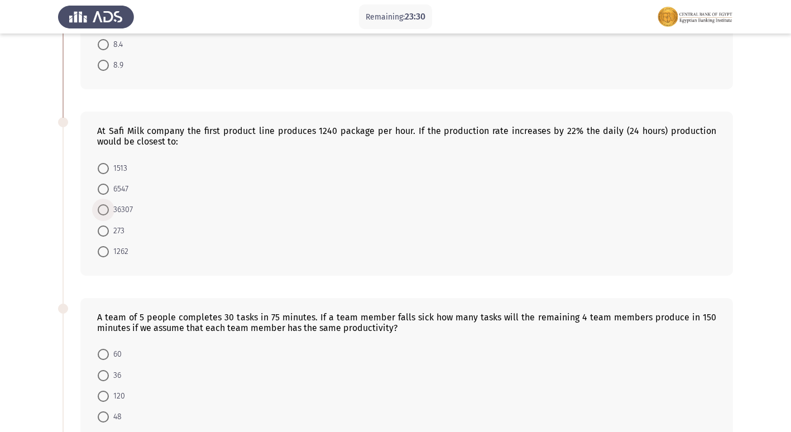
click at [108, 208] on span at bounding box center [103, 209] width 11 height 11
click at [108, 208] on input "36307" at bounding box center [103, 209] width 11 height 11
radio input "true"
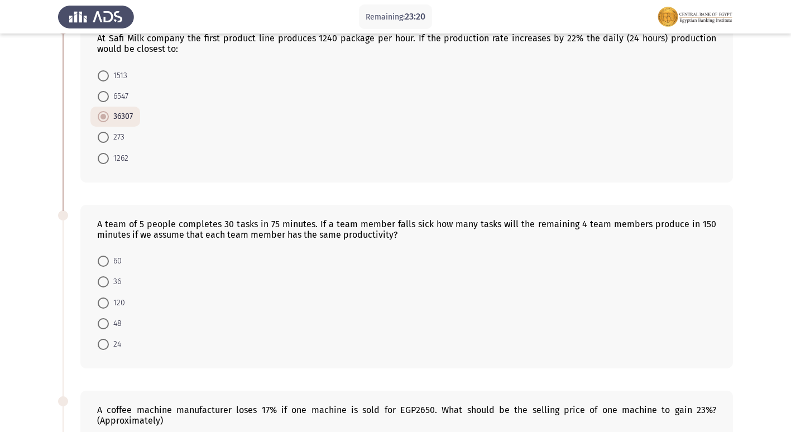
scroll to position [279, 0]
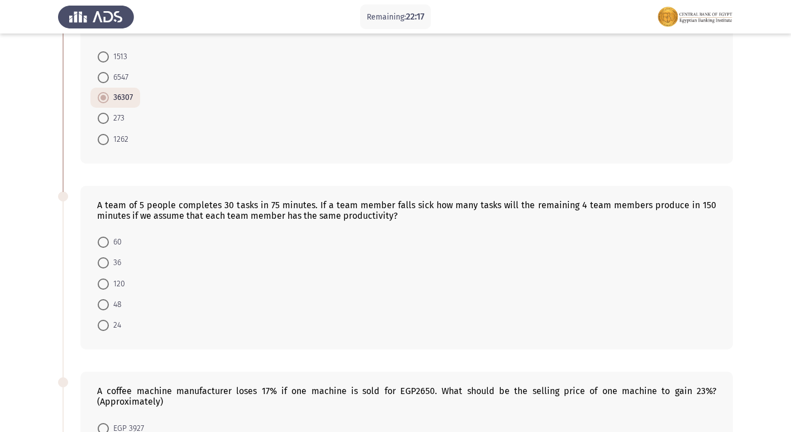
click at [101, 310] on span at bounding box center [103, 304] width 11 height 11
click at [101, 310] on input "48" at bounding box center [103, 304] width 11 height 11
radio input "true"
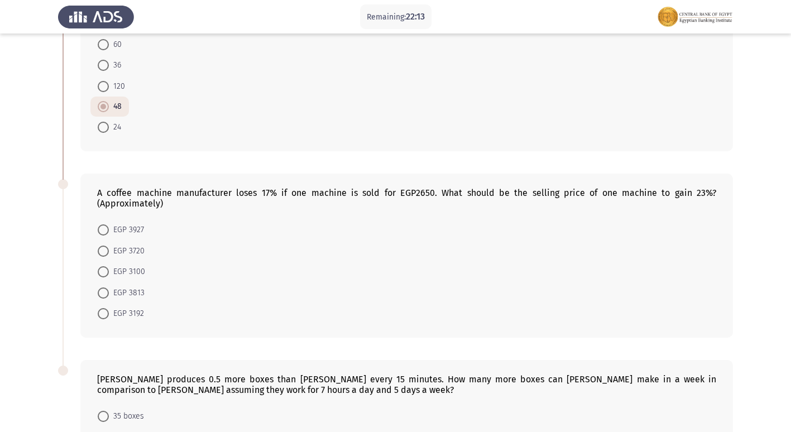
scroll to position [558, 0]
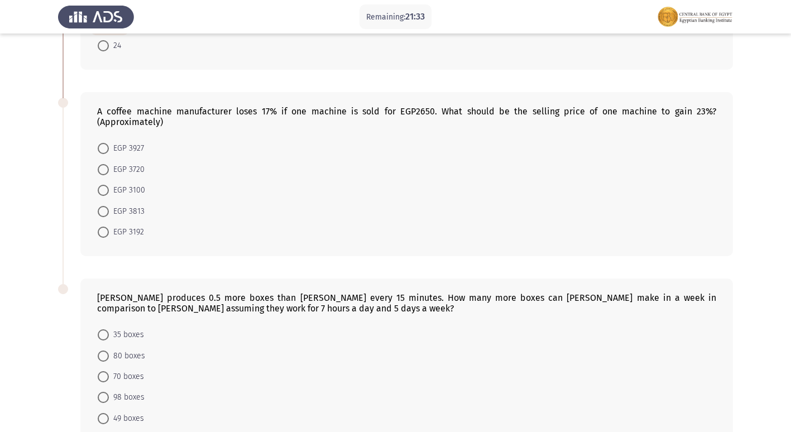
click at [104, 213] on span at bounding box center [103, 211] width 11 height 11
click at [104, 213] on input "EGP 3813" at bounding box center [103, 211] width 11 height 11
radio input "true"
click at [262, 200] on form "EGP 3927 EGP 3720 EGP 3100 EGP 3813 EGP 3192" at bounding box center [406, 189] width 619 height 103
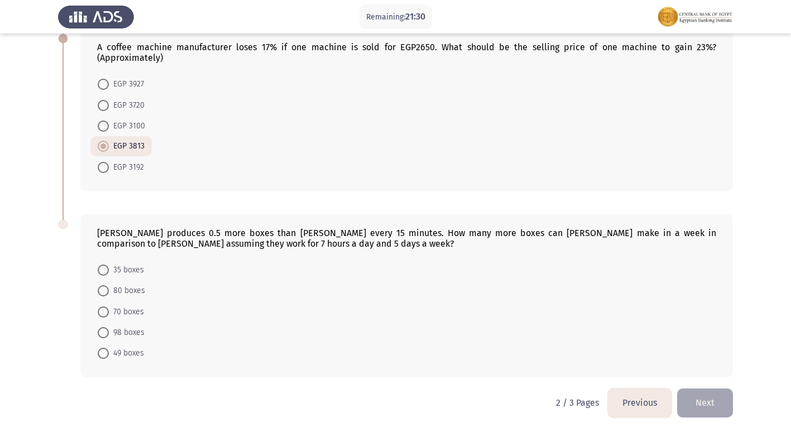
scroll to position [624, 0]
click at [108, 314] on span at bounding box center [103, 310] width 11 height 11
click at [108, 314] on input "70 boxes" at bounding box center [103, 310] width 11 height 11
radio input "true"
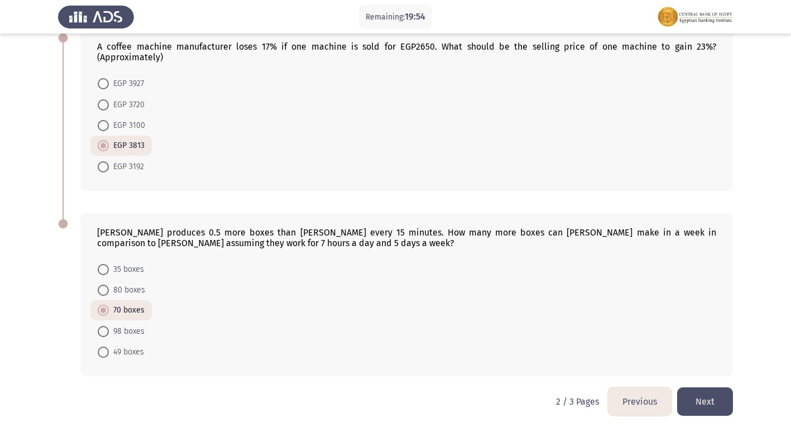
click at [719, 402] on button "Next" at bounding box center [705, 401] width 56 height 28
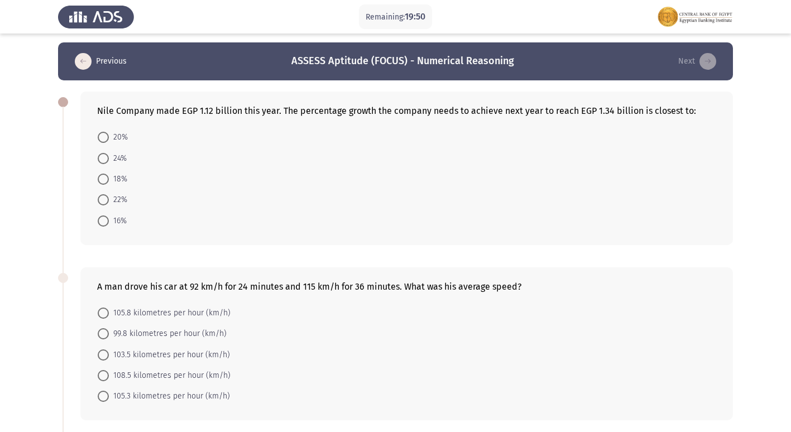
scroll to position [0, 0]
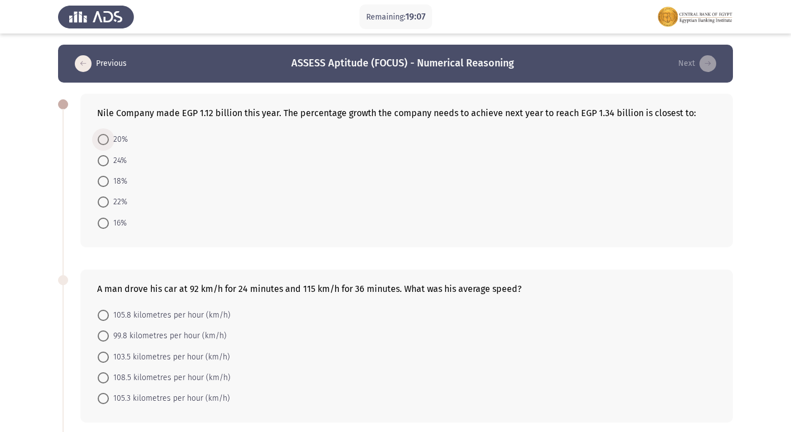
click at [103, 138] on span at bounding box center [103, 139] width 11 height 11
click at [103, 138] on input "20%" at bounding box center [103, 139] width 11 height 11
radio input "true"
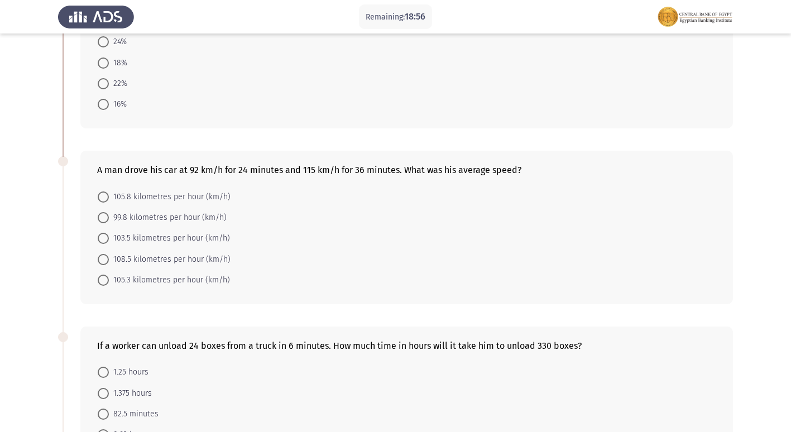
scroll to position [112, 0]
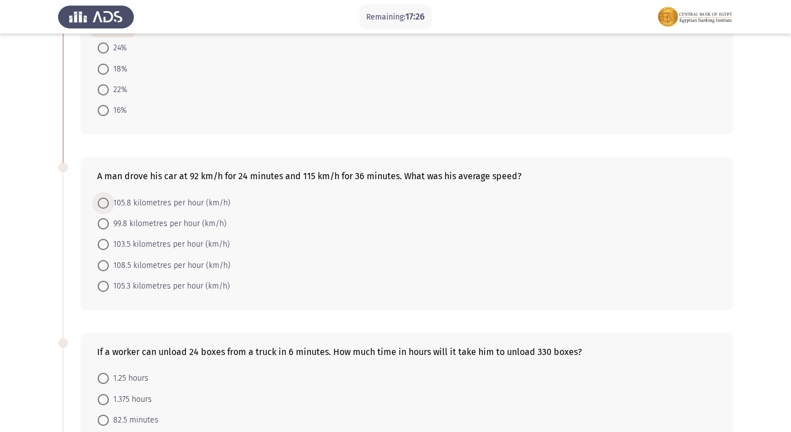
click at [99, 202] on span at bounding box center [103, 203] width 11 height 11
click at [99, 202] on input "105.8 kilometres per hour (km/h)" at bounding box center [103, 203] width 11 height 11
radio input "true"
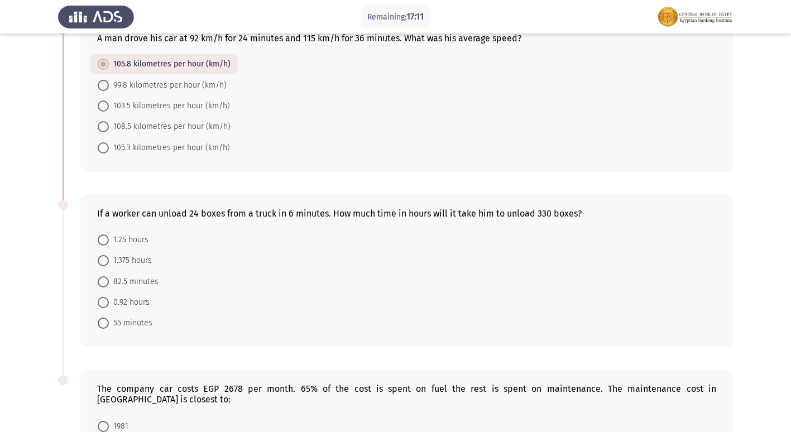
scroll to position [279, 0]
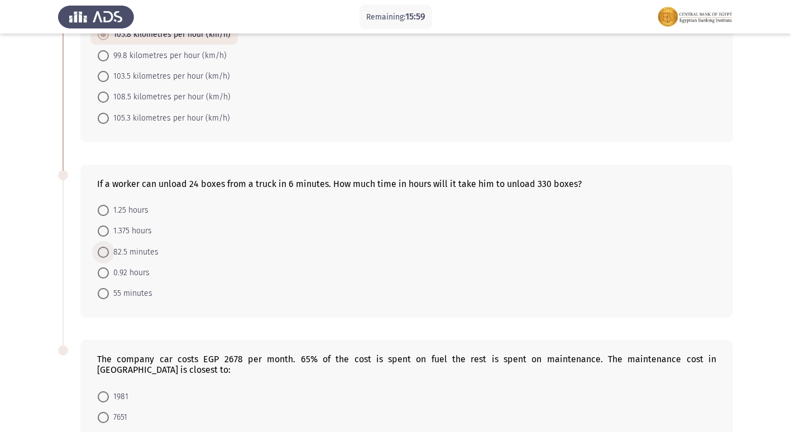
click at [99, 247] on span at bounding box center [103, 252] width 11 height 11
click at [99, 247] on input "82.5 minutes" at bounding box center [103, 252] width 11 height 11
radio input "true"
click at [106, 228] on span at bounding box center [103, 231] width 11 height 11
click at [106, 228] on input "1.375 hours" at bounding box center [103, 231] width 11 height 11
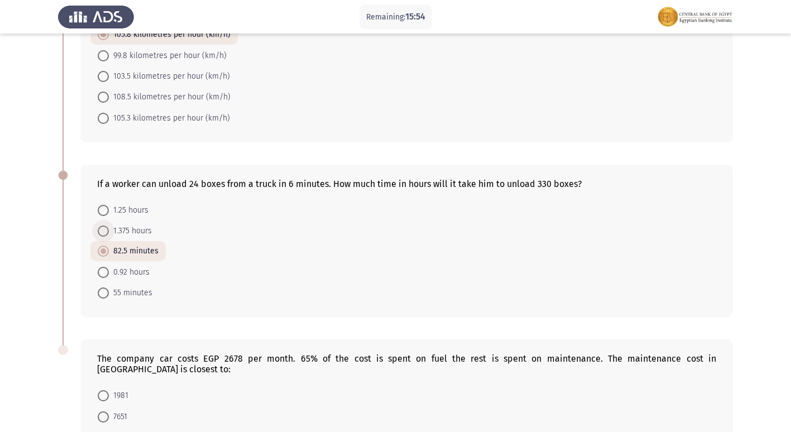
radio input "true"
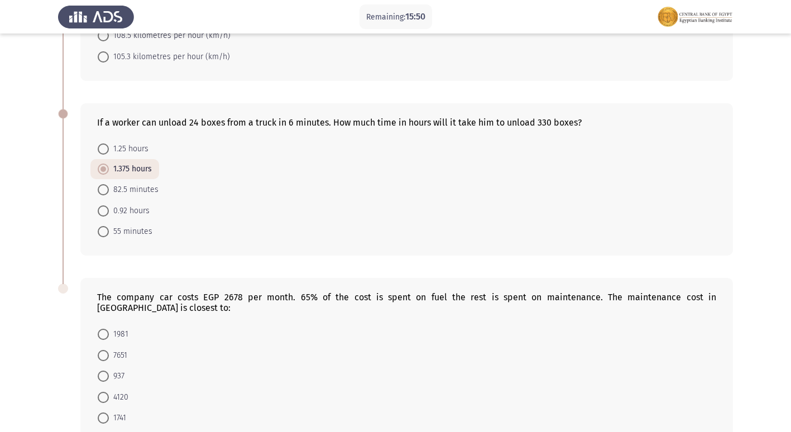
scroll to position [340, 0]
click at [100, 366] on mat-radio-button "937" at bounding box center [110, 376] width 41 height 21
click at [100, 371] on span at bounding box center [103, 376] width 11 height 11
click at [100, 371] on input "937" at bounding box center [103, 376] width 11 height 11
radio input "true"
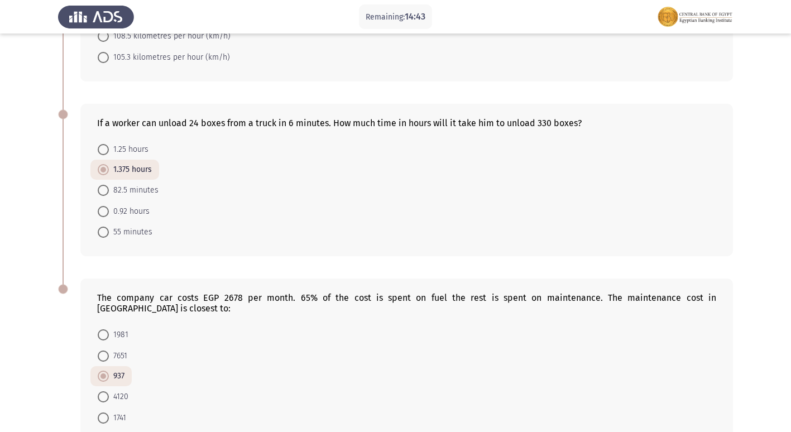
scroll to position [395, 0]
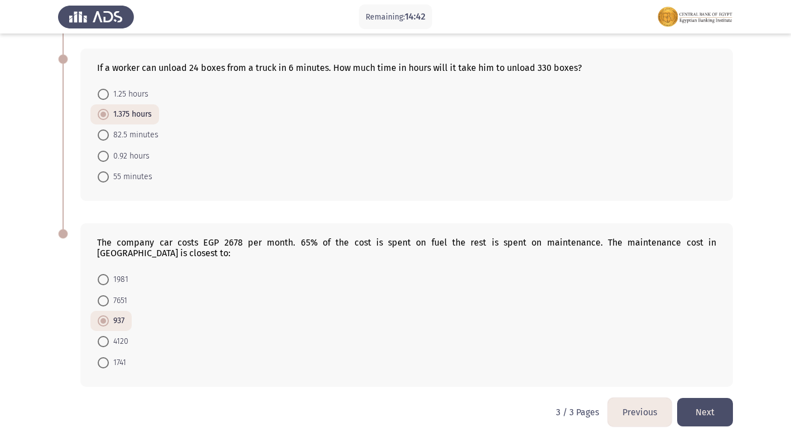
click at [722, 398] on button "Next" at bounding box center [705, 412] width 56 height 28
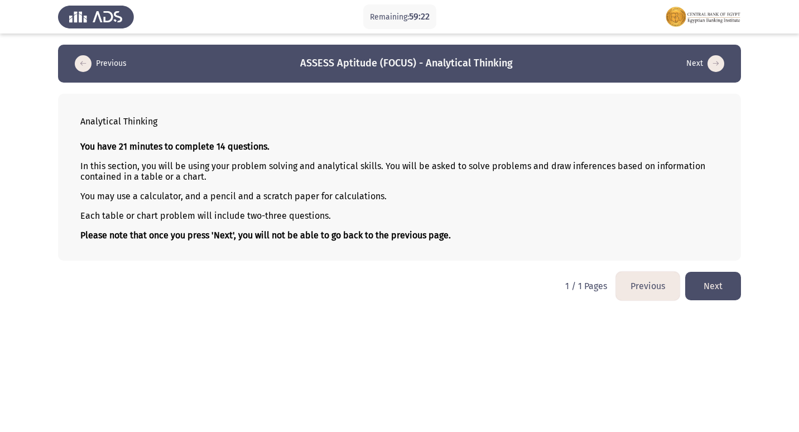
click at [711, 279] on button "Next" at bounding box center [714, 286] width 56 height 28
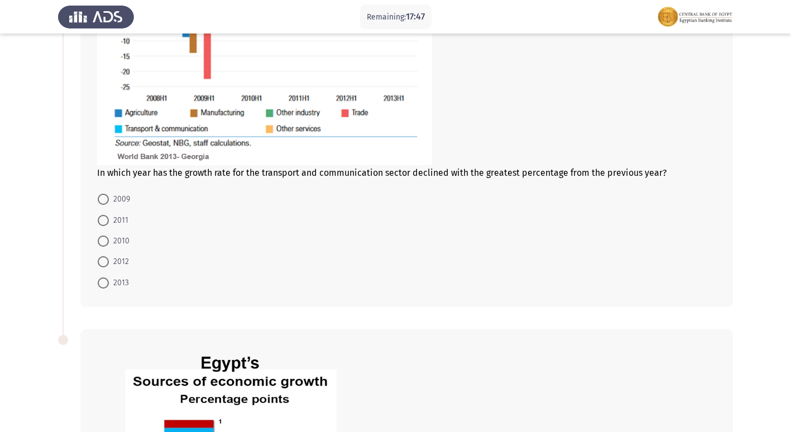
scroll to position [279, 0]
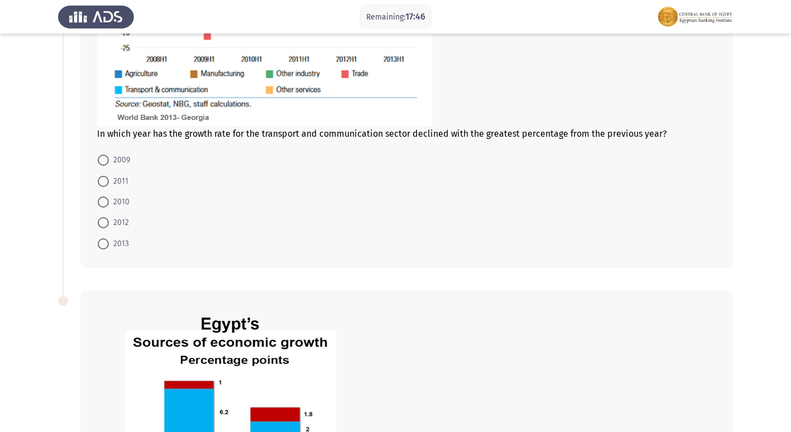
click at [97, 156] on mat-radio-button "2009" at bounding box center [113, 160] width 47 height 21
click at [108, 155] on span at bounding box center [103, 160] width 11 height 11
click at [108, 155] on input "2009" at bounding box center [103, 160] width 11 height 11
radio input "true"
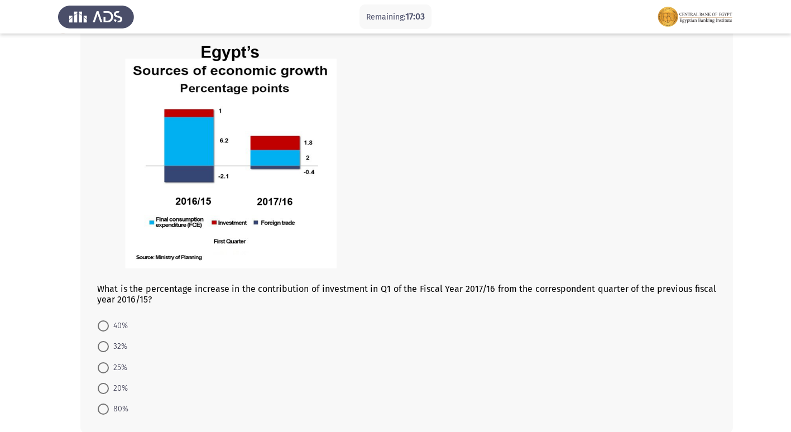
scroll to position [551, 0]
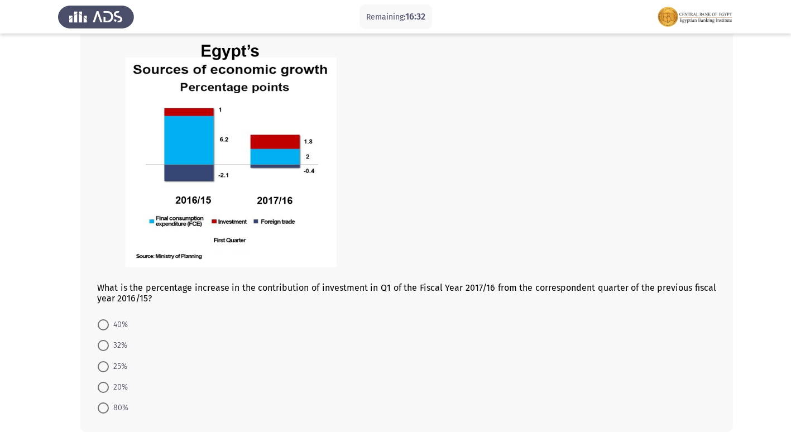
click at [107, 409] on span at bounding box center [103, 408] width 11 height 11
click at [107, 409] on input "80%" at bounding box center [103, 408] width 11 height 11
radio input "true"
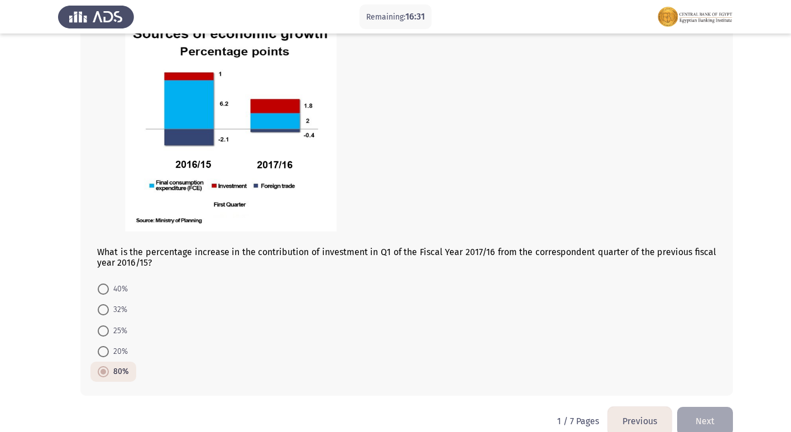
scroll to position [606, 0]
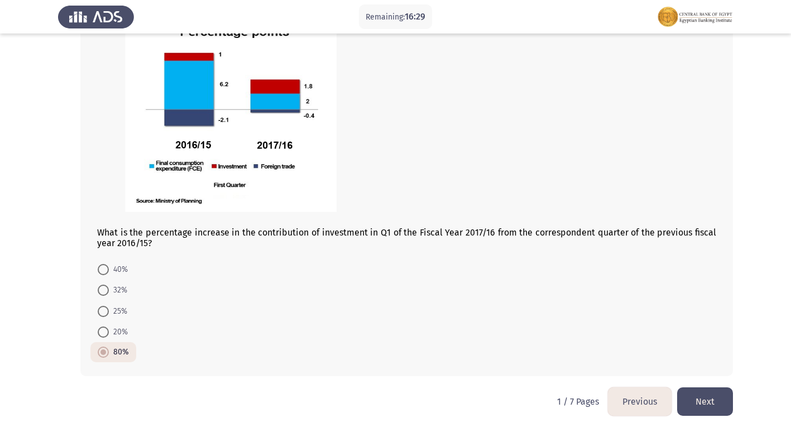
click at [699, 397] on button "Next" at bounding box center [705, 401] width 56 height 28
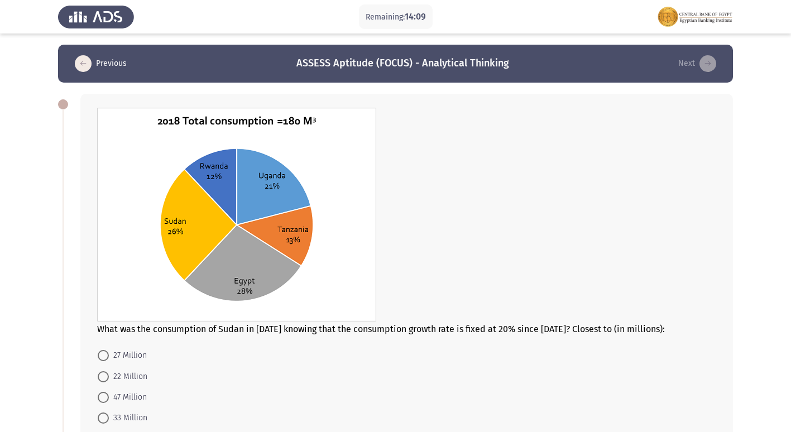
scroll to position [56, 0]
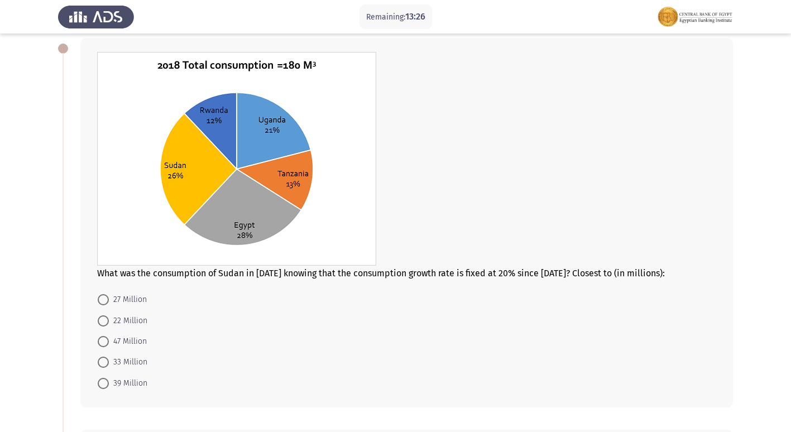
click at [104, 362] on span at bounding box center [103, 362] width 11 height 11
click at [104, 362] on input "33 Million" at bounding box center [103, 362] width 11 height 11
radio input "true"
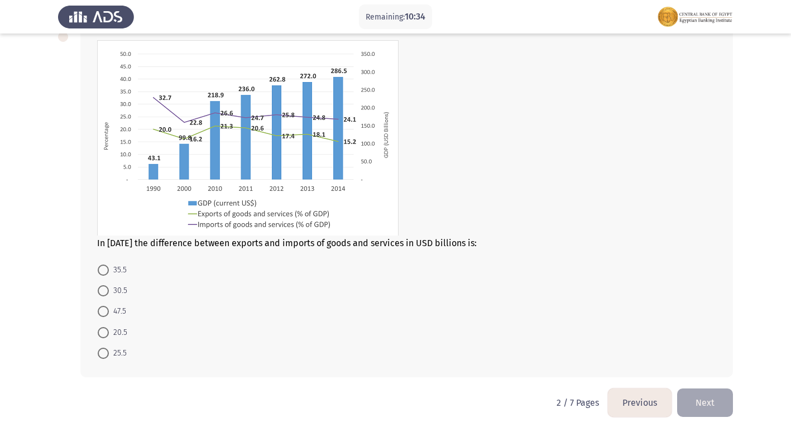
scroll to position [459, 0]
click at [107, 352] on span at bounding box center [103, 352] width 11 height 11
click at [107, 352] on input "25.5" at bounding box center [103, 352] width 11 height 11
radio input "true"
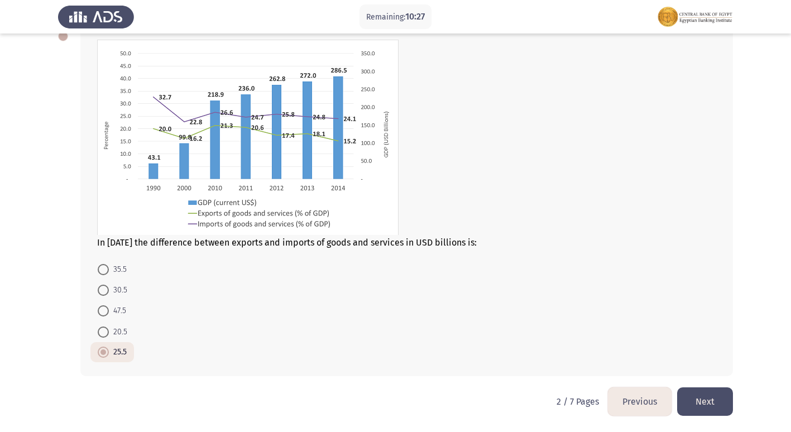
click at [719, 400] on button "Next" at bounding box center [705, 401] width 56 height 28
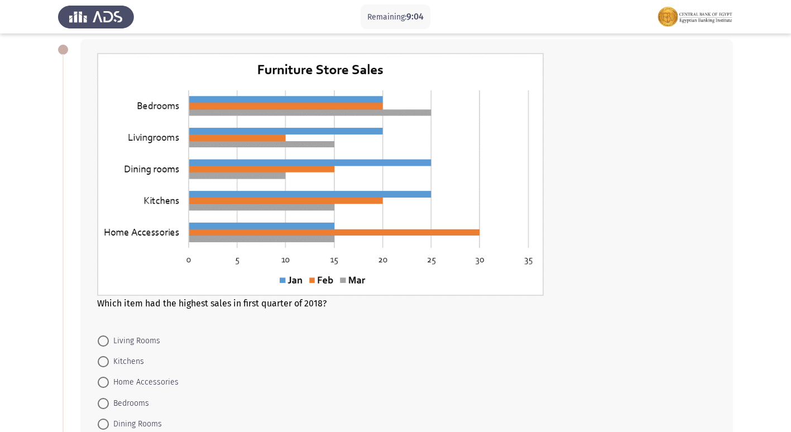
scroll to position [279, 0]
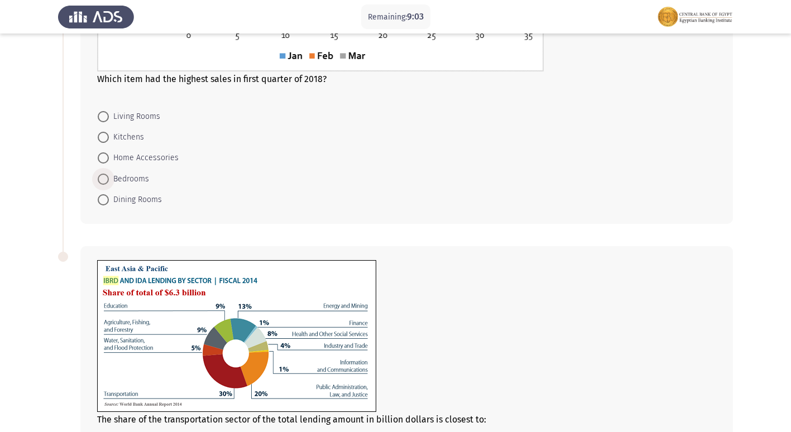
click at [104, 175] on span at bounding box center [103, 179] width 11 height 11
click at [104, 175] on input "Bedrooms" at bounding box center [103, 179] width 11 height 11
radio input "true"
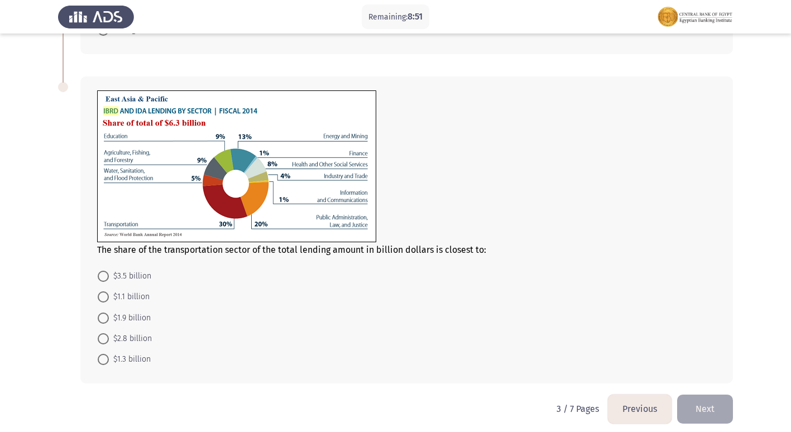
scroll to position [400, 0]
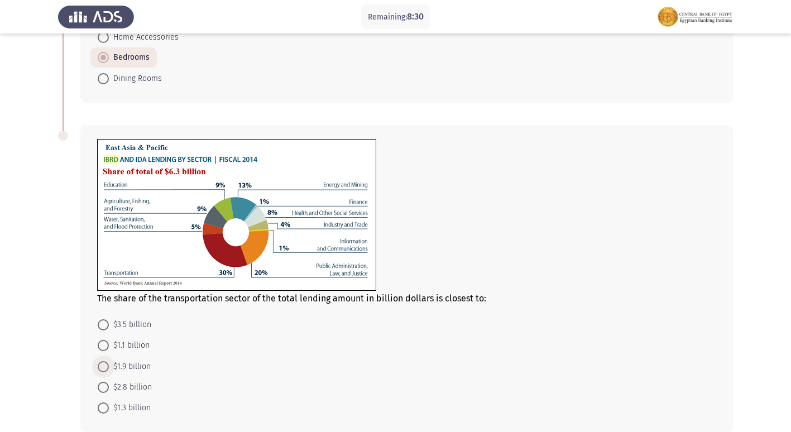
click at [102, 367] on span at bounding box center [103, 366] width 11 height 11
click at [102, 367] on input "$1.9 billion" at bounding box center [103, 366] width 11 height 11
radio input "true"
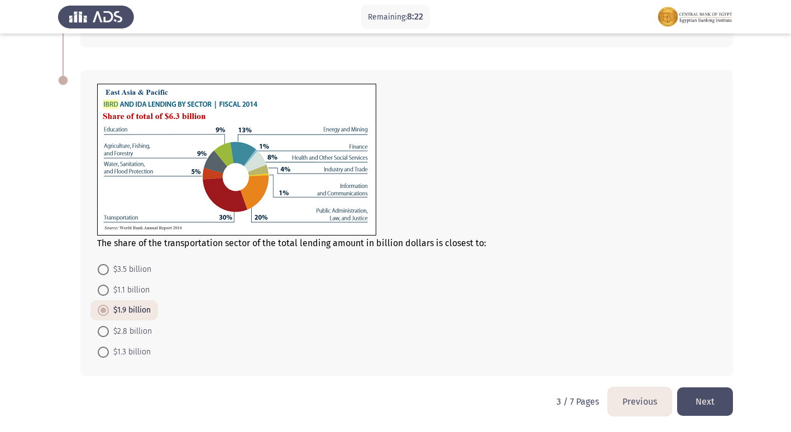
click at [710, 403] on button "Next" at bounding box center [705, 401] width 56 height 28
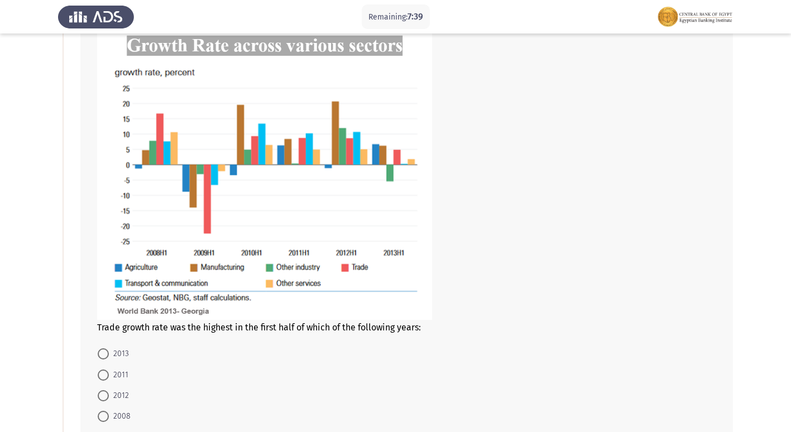
scroll to position [112, 0]
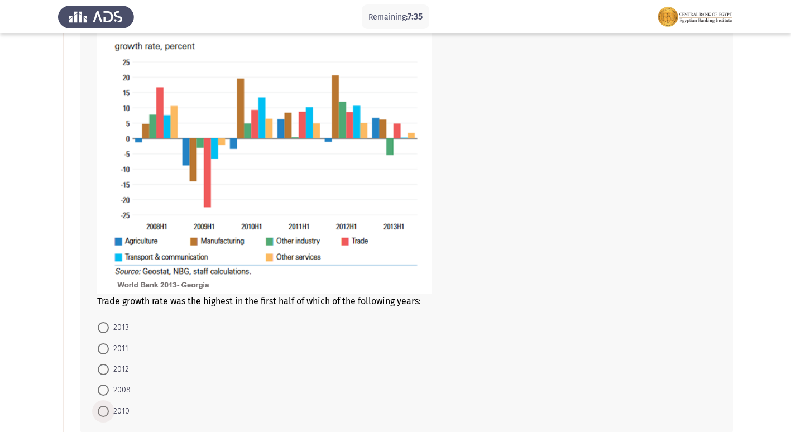
click at [108, 413] on span at bounding box center [103, 411] width 11 height 11
click at [108, 413] on input "2010" at bounding box center [103, 411] width 11 height 11
radio input "true"
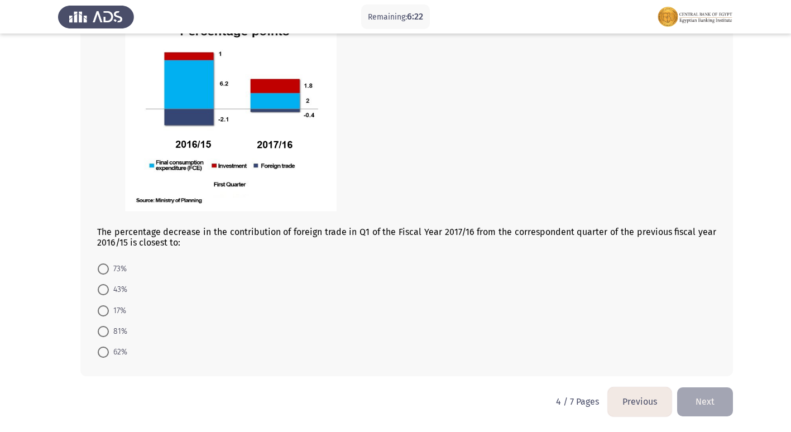
scroll to position [551, 0]
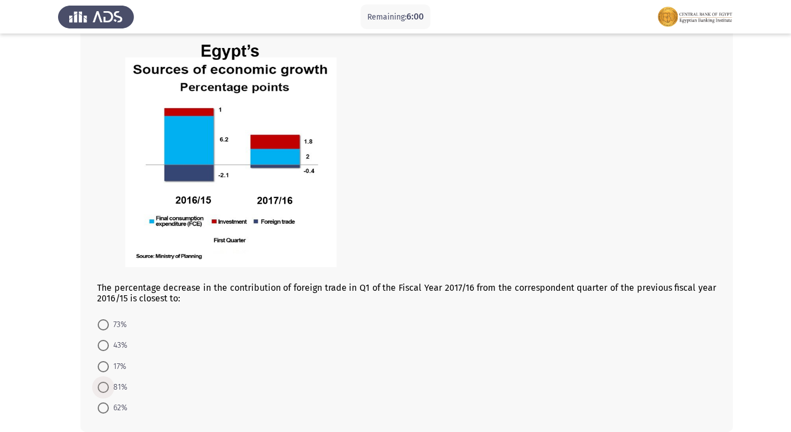
click at [104, 383] on span at bounding box center [103, 387] width 11 height 11
click at [104, 383] on input "81%" at bounding box center [103, 387] width 11 height 11
radio input "true"
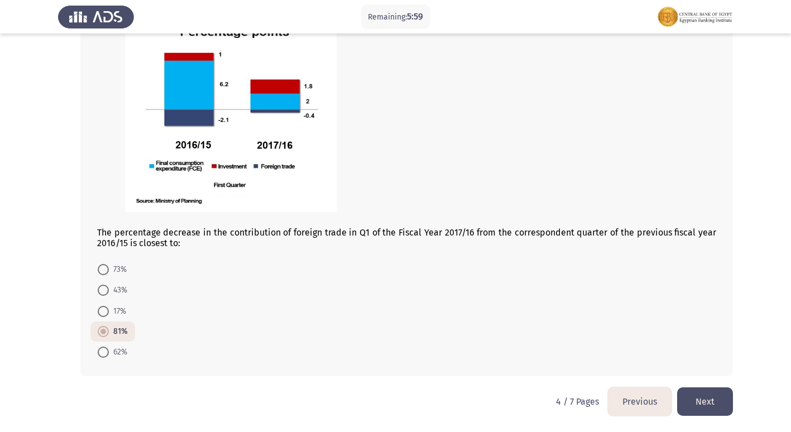
click at [713, 400] on button "Next" at bounding box center [705, 401] width 56 height 28
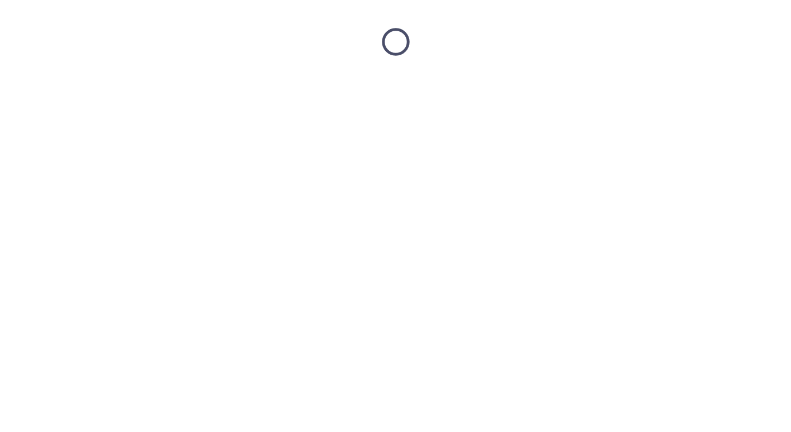
scroll to position [0, 0]
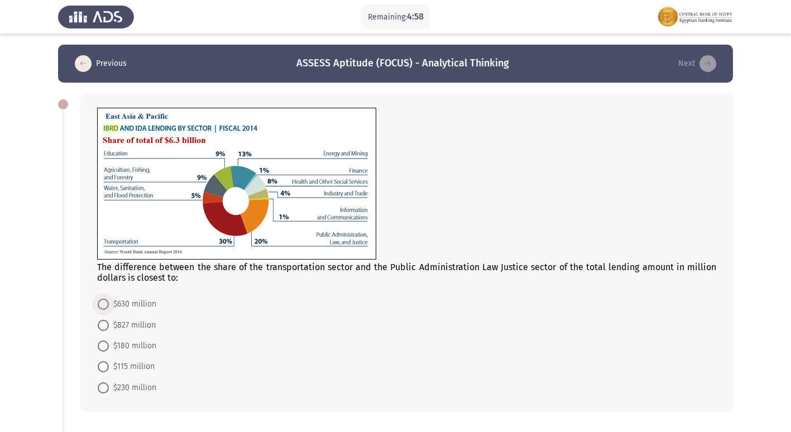
click at [106, 300] on span at bounding box center [103, 304] width 11 height 11
click at [106, 300] on input "$630 million" at bounding box center [103, 304] width 11 height 11
radio input "true"
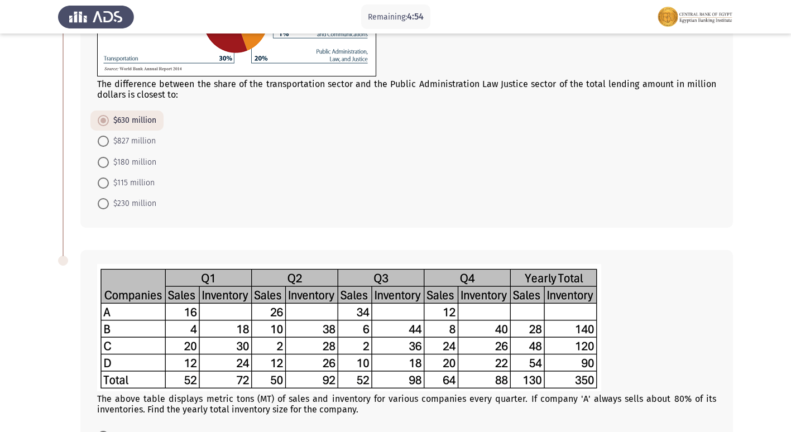
scroll to position [295, 0]
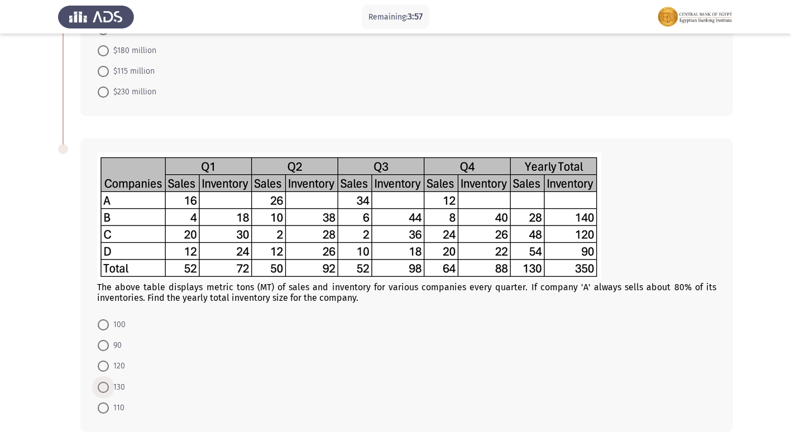
drag, startPoint x: 108, startPoint y: 394, endPoint x: 106, endPoint y: 404, distance: 11.0
click at [108, 395] on mat-radio-button "130" at bounding box center [111, 386] width 42 height 21
click at [102, 408] on span at bounding box center [103, 408] width 11 height 11
click at [102, 408] on input "110" at bounding box center [103, 408] width 11 height 11
radio input "true"
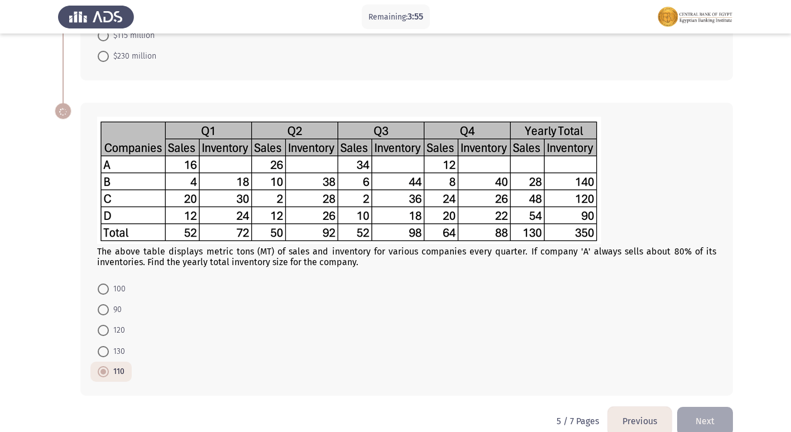
scroll to position [350, 0]
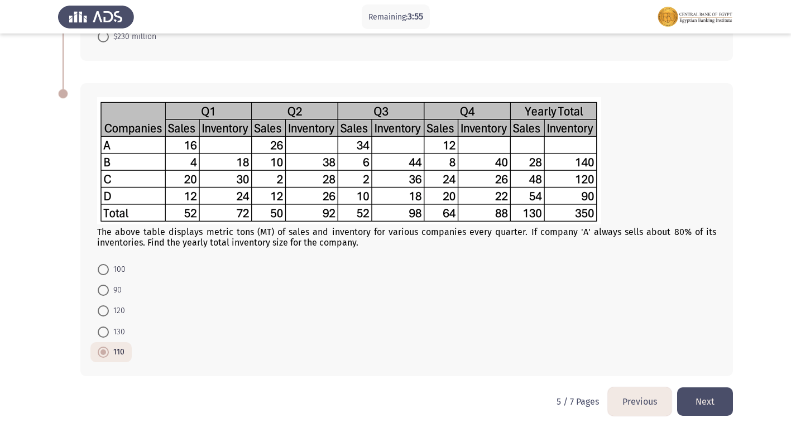
click at [714, 394] on button "Next" at bounding box center [705, 401] width 56 height 28
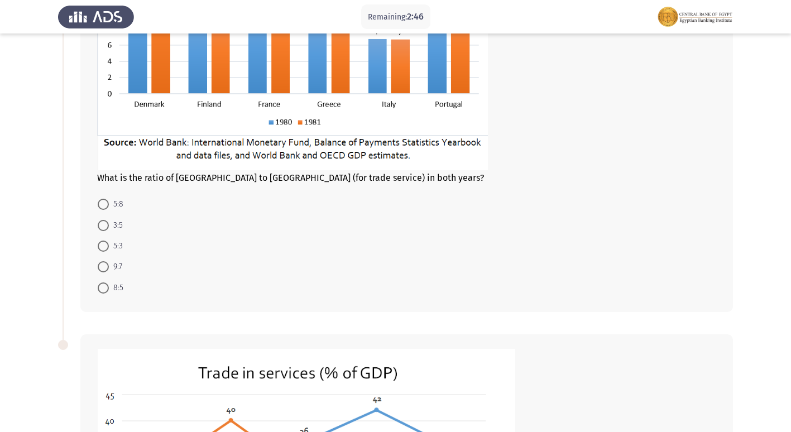
scroll to position [223, 0]
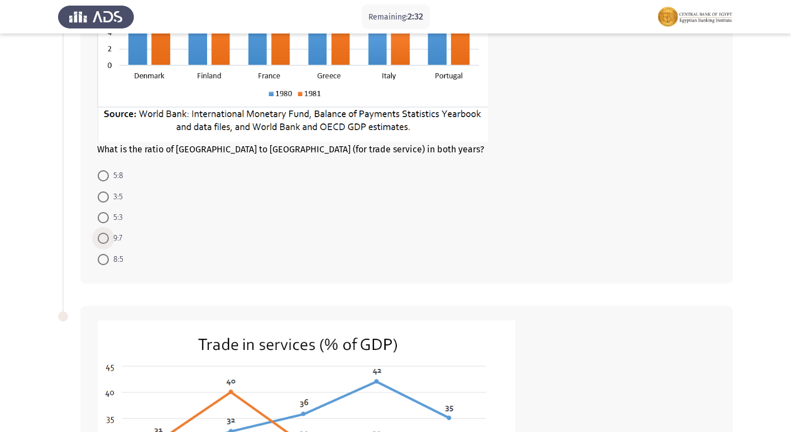
click at [98, 236] on span at bounding box center [103, 238] width 11 height 11
click at [98, 236] on input "9:7" at bounding box center [103, 238] width 11 height 11
radio input "true"
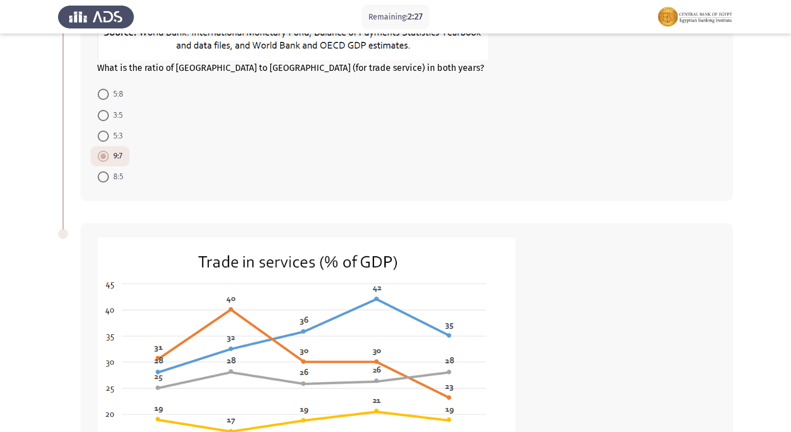
scroll to position [279, 0]
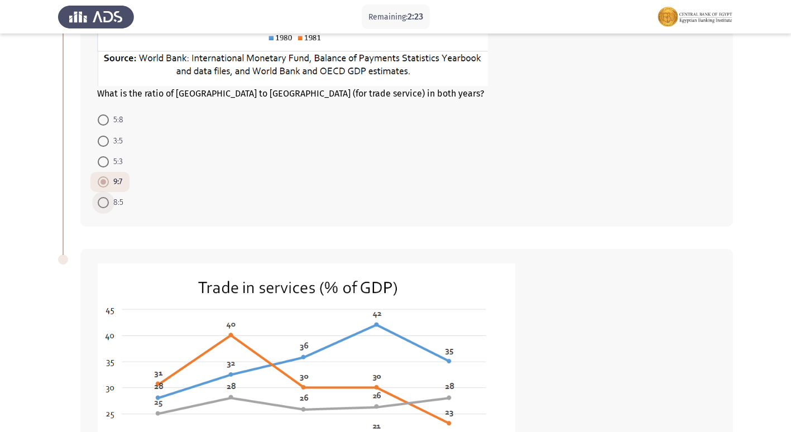
click at [103, 208] on span at bounding box center [103, 202] width 11 height 11
click at [103, 208] on input "8:5" at bounding box center [103, 202] width 11 height 11
radio input "true"
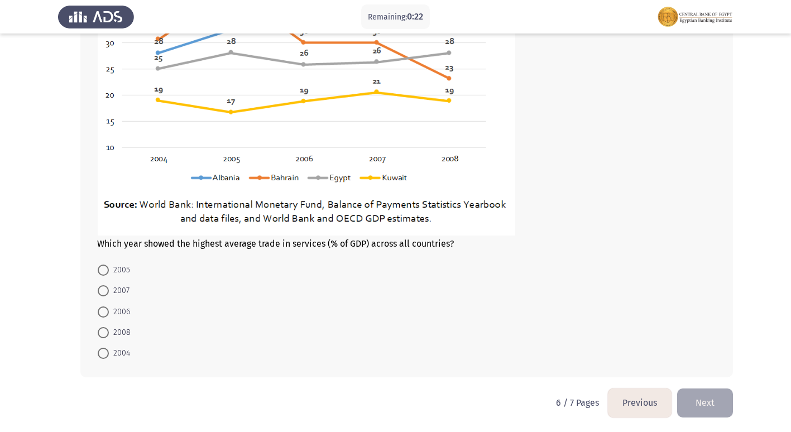
scroll to position [625, 0]
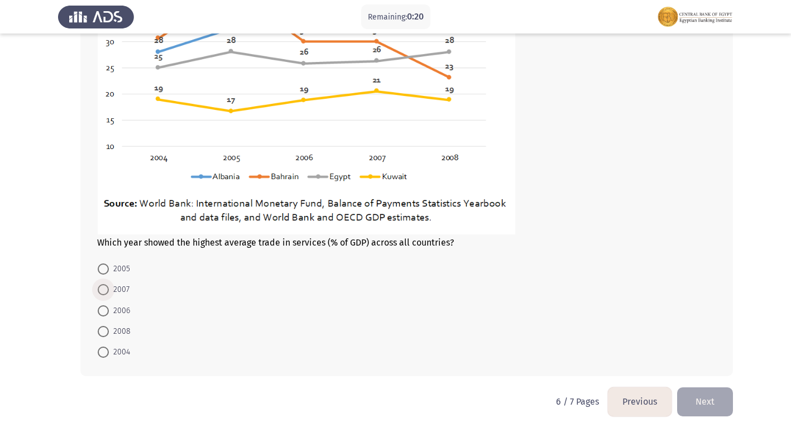
click at [104, 289] on span at bounding box center [103, 289] width 11 height 11
click at [104, 289] on input "2007" at bounding box center [103, 289] width 11 height 11
radio input "true"
click at [696, 396] on button "Next" at bounding box center [705, 401] width 56 height 28
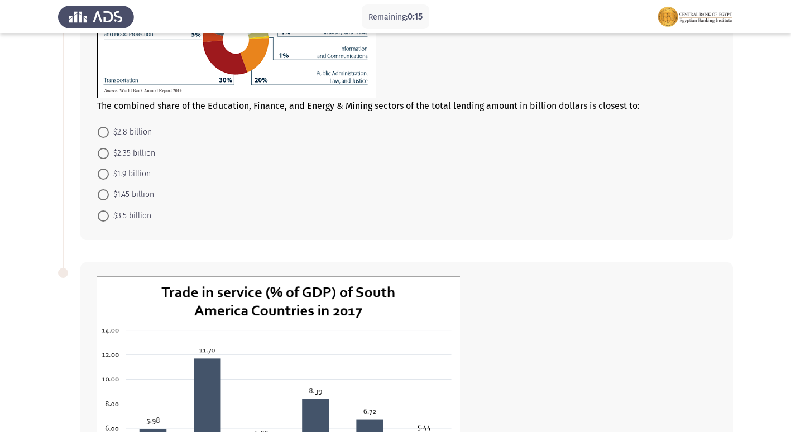
scroll to position [112, 0]
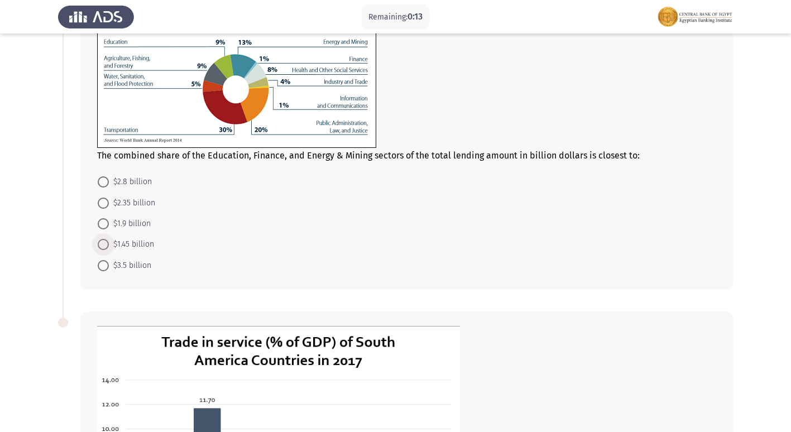
click at [103, 246] on span at bounding box center [103, 244] width 11 height 11
click at [103, 246] on input "$1.45 billion" at bounding box center [103, 244] width 11 height 11
radio input "true"
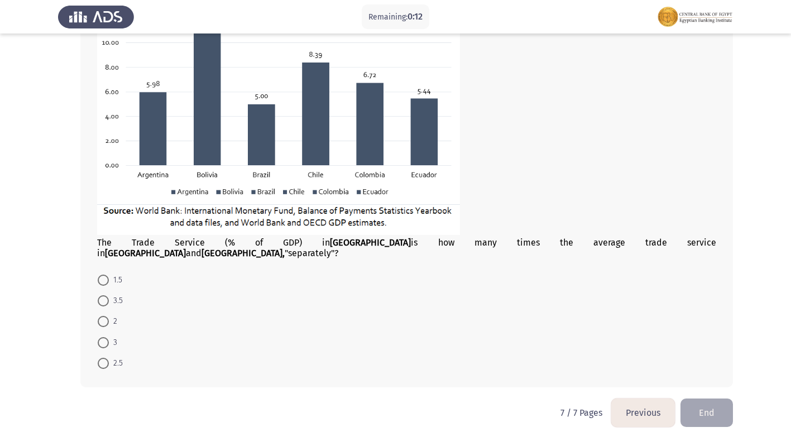
scroll to position [497, 0]
click at [101, 337] on label "3" at bounding box center [108, 342] width 20 height 13
click at [101, 337] on input "3" at bounding box center [103, 342] width 11 height 11
radio input "true"
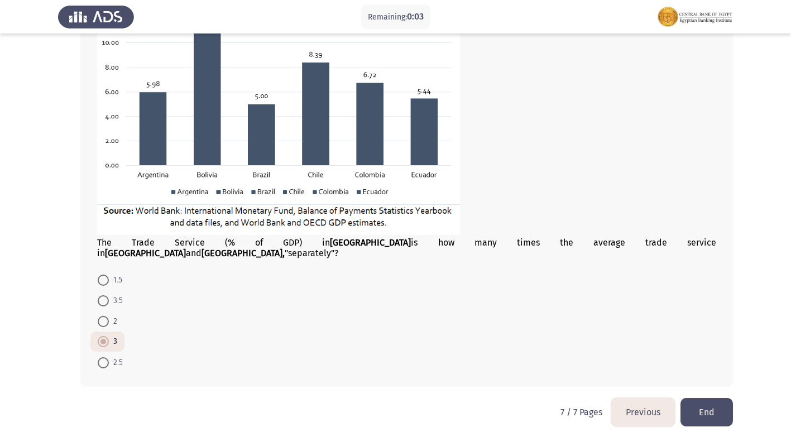
click at [698, 399] on button "End" at bounding box center [707, 412] width 52 height 28
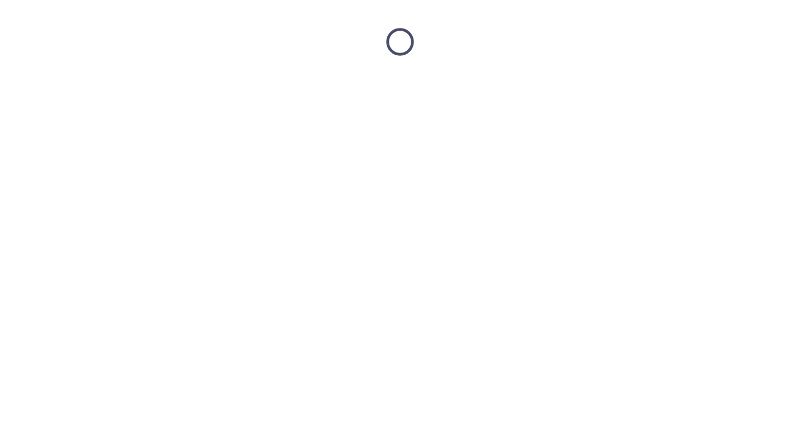
scroll to position [0, 0]
